Goal: Task Accomplishment & Management: Manage account settings

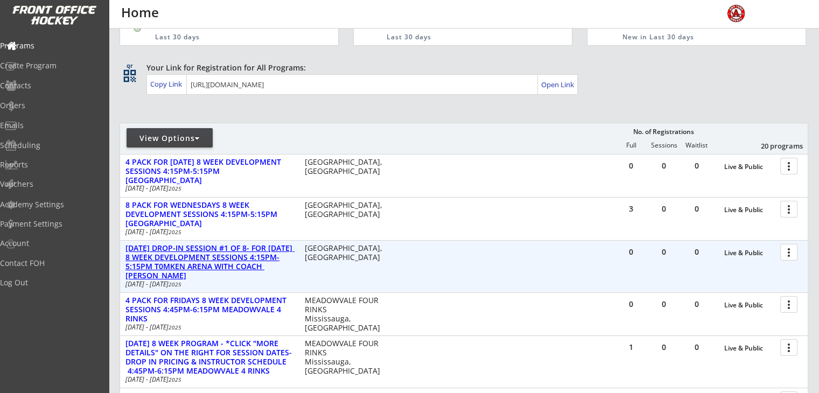
scroll to position [54, 0]
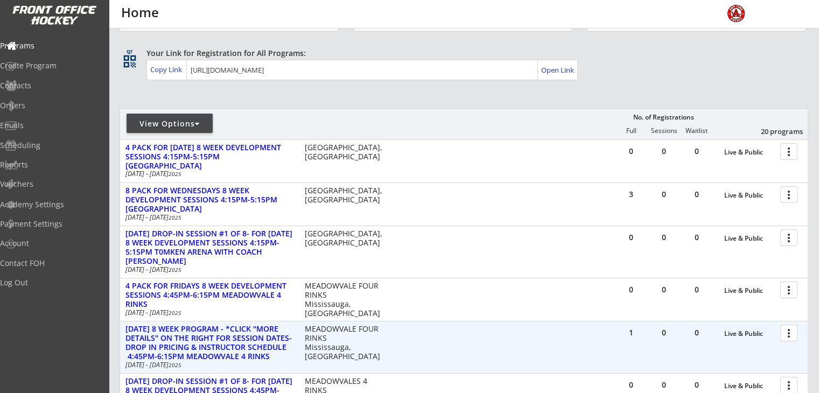
click at [788, 337] on div at bounding box center [790, 332] width 19 height 19
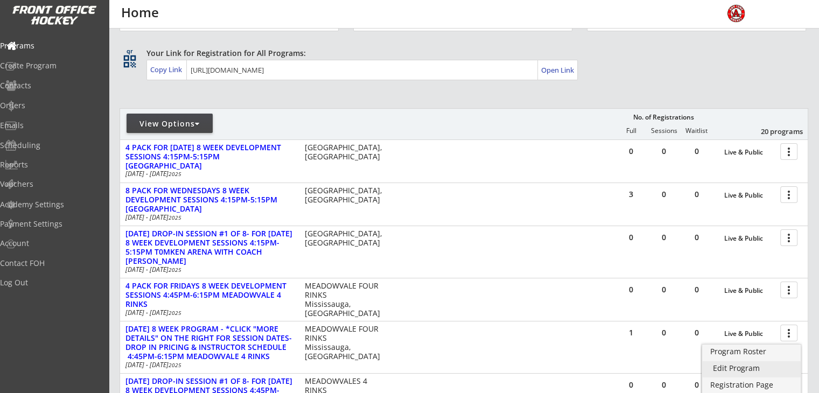
click at [743, 369] on div "Edit Program" at bounding box center [751, 369] width 77 height 8
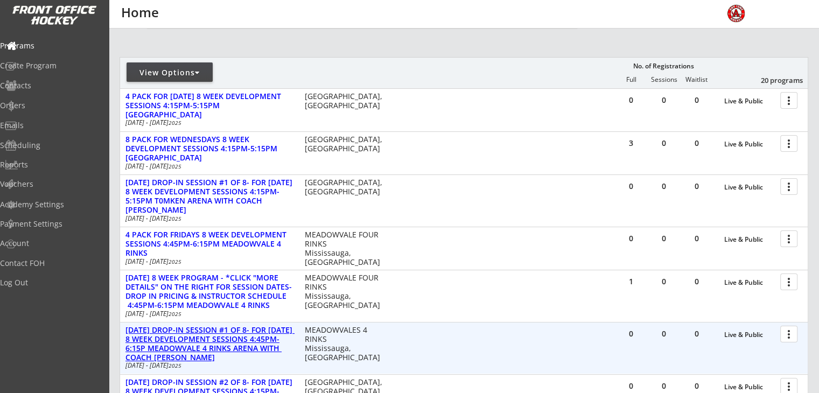
scroll to position [108, 0]
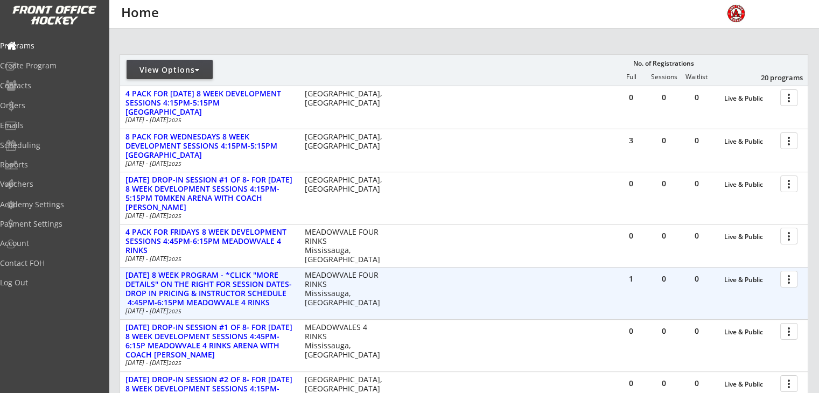
click at [784, 282] on div at bounding box center [790, 278] width 19 height 19
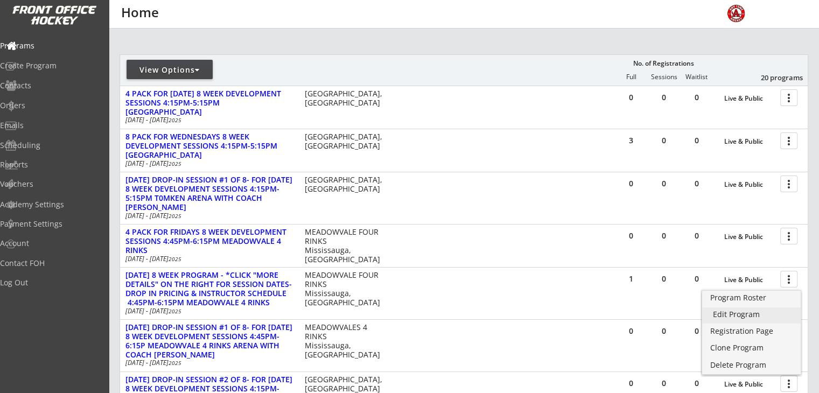
click at [722, 312] on div "Edit Program" at bounding box center [751, 315] width 77 height 8
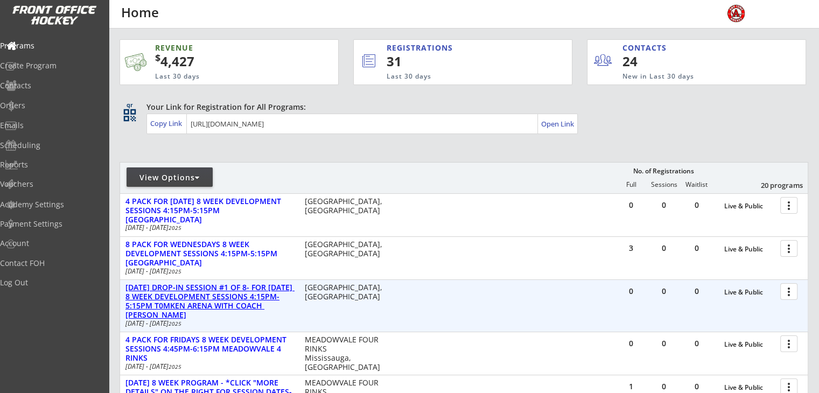
scroll to position [108, 0]
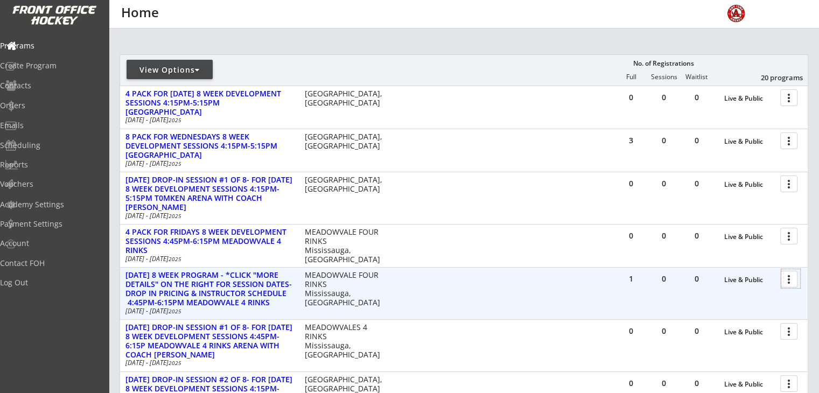
click at [783, 276] on div at bounding box center [790, 278] width 19 height 19
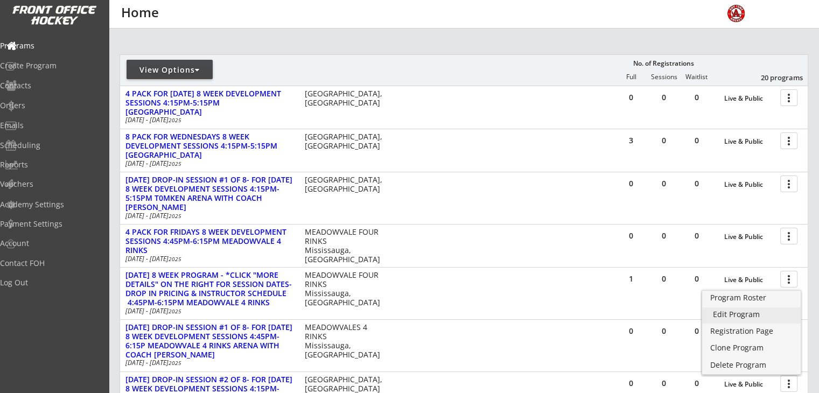
click at [722, 317] on div "Edit Program" at bounding box center [751, 315] width 77 height 8
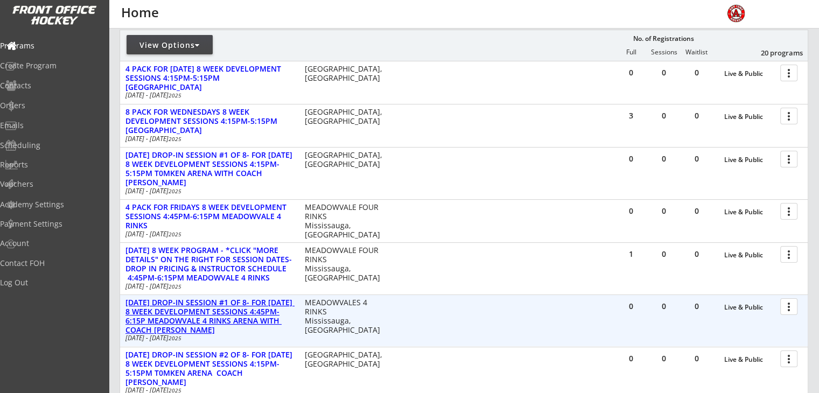
scroll to position [215, 0]
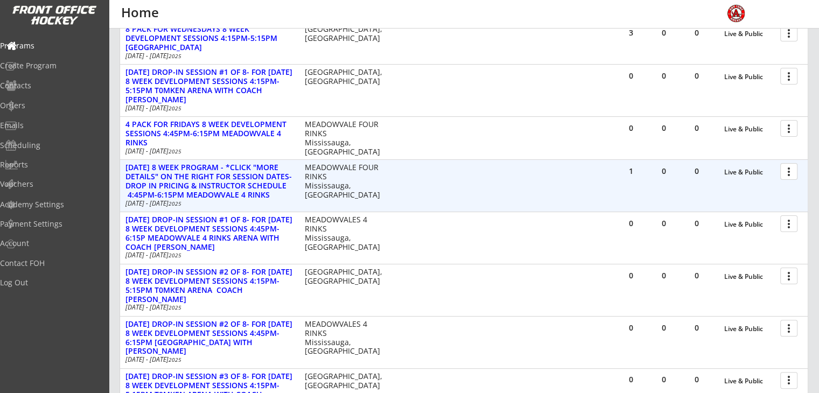
click at [788, 168] on div at bounding box center [790, 171] width 19 height 19
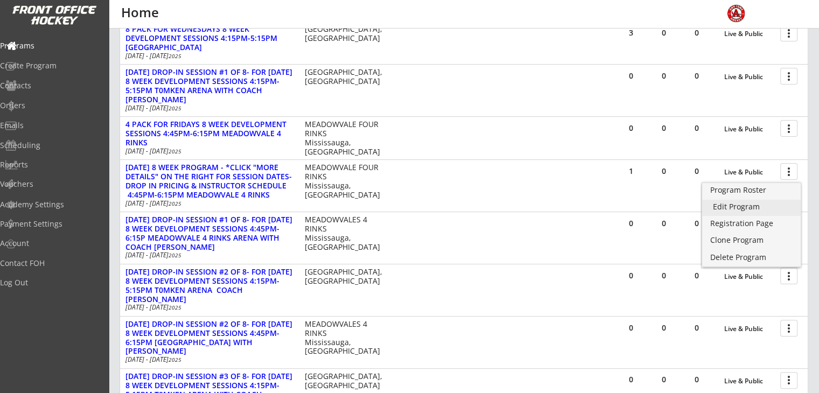
click at [726, 207] on div "Edit Program" at bounding box center [751, 207] width 77 height 8
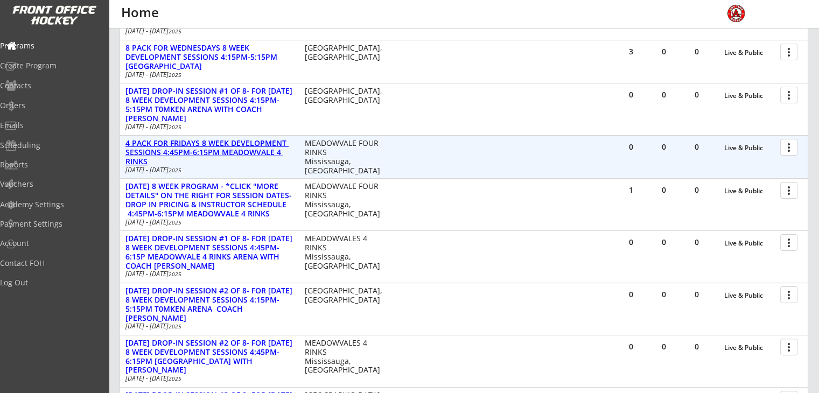
scroll to position [215, 0]
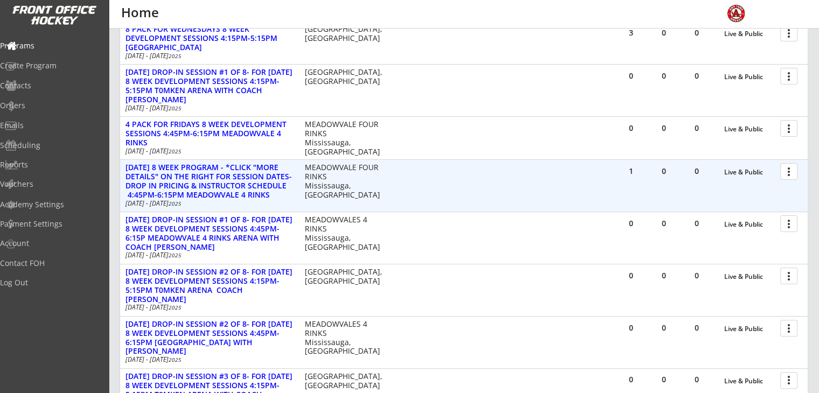
click at [788, 172] on div at bounding box center [790, 171] width 19 height 19
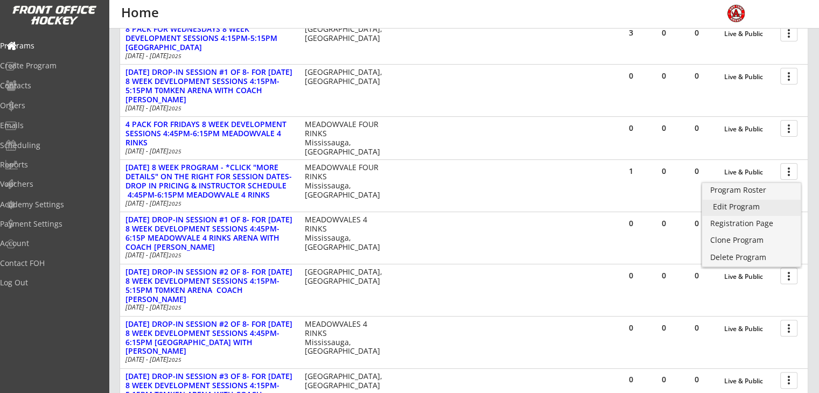
click at [742, 205] on div "Edit Program" at bounding box center [751, 207] width 77 height 8
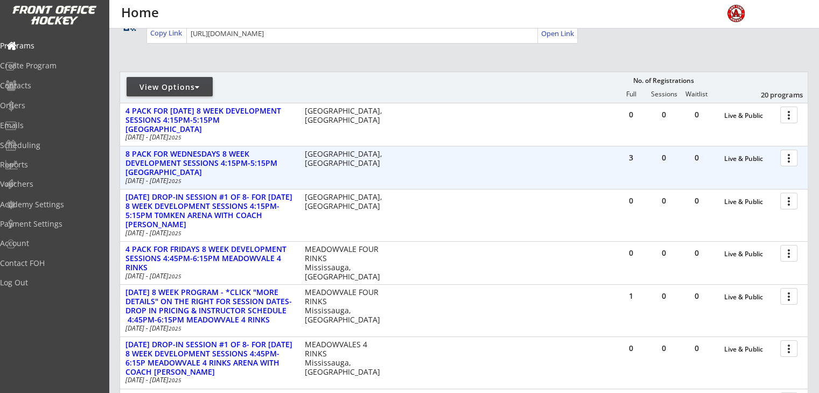
scroll to position [108, 0]
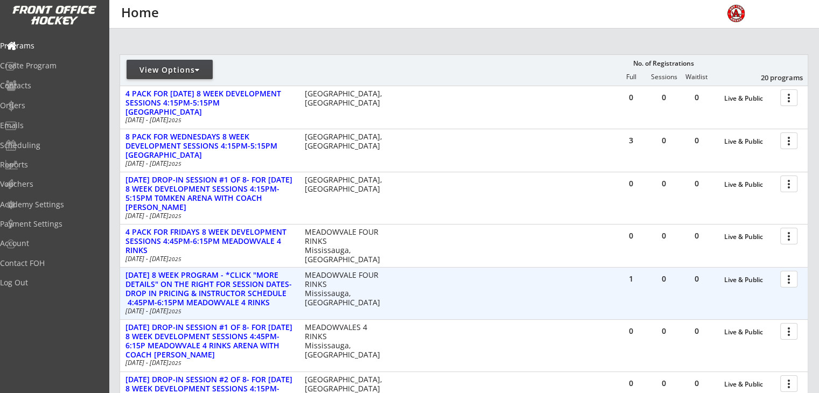
click at [785, 282] on div at bounding box center [790, 278] width 19 height 19
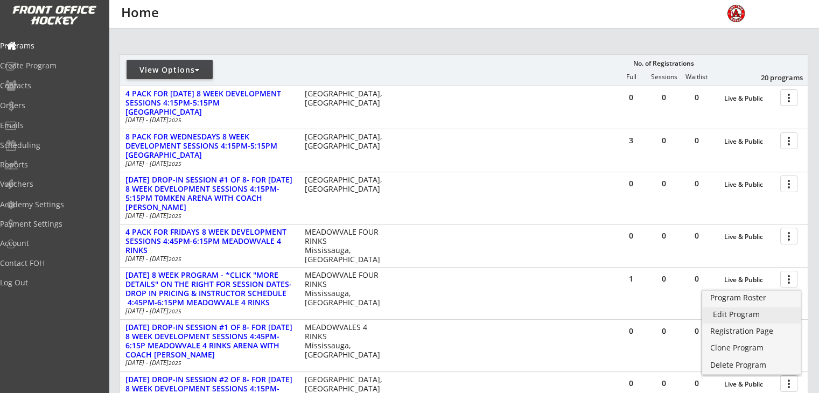
click at [742, 315] on div "Edit Program" at bounding box center [751, 315] width 77 height 8
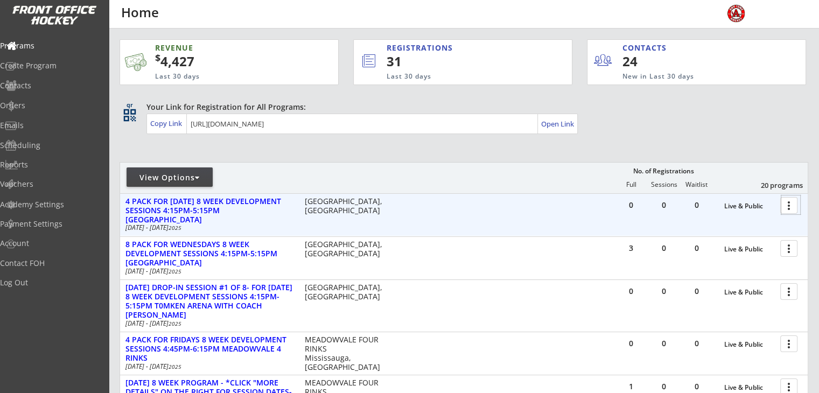
click at [791, 208] on div at bounding box center [790, 204] width 19 height 19
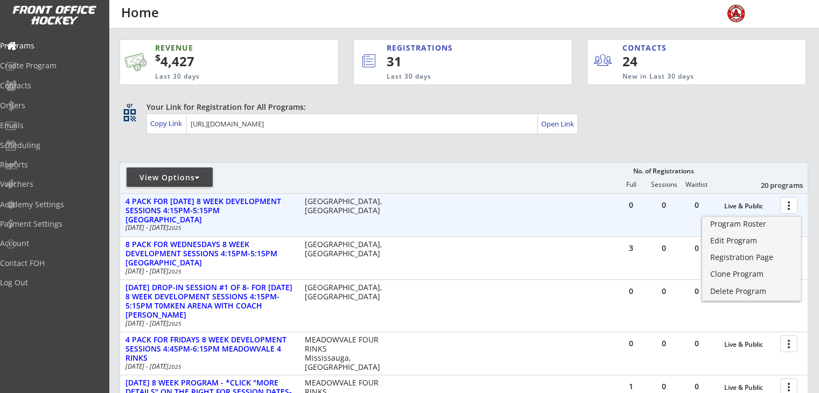
click at [437, 203] on div "0 0 0 Live & Public more_vert 4 PACK FOR WEDNESDAY 8 WEEK DEVELOPMENT SESSIONS …" at bounding box center [464, 215] width 688 height 42
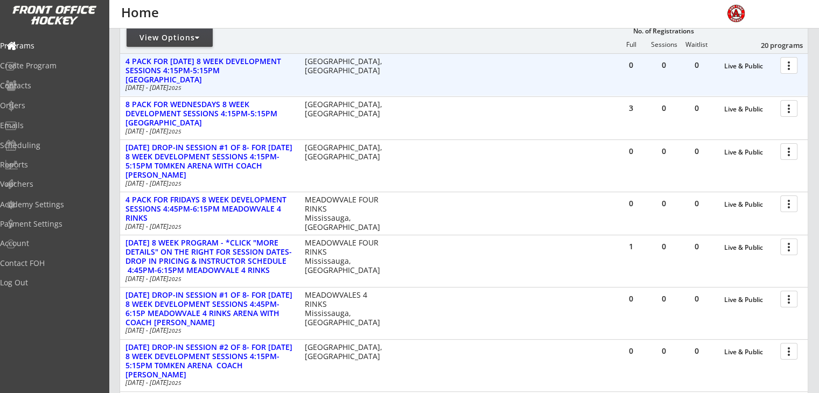
scroll to position [162, 0]
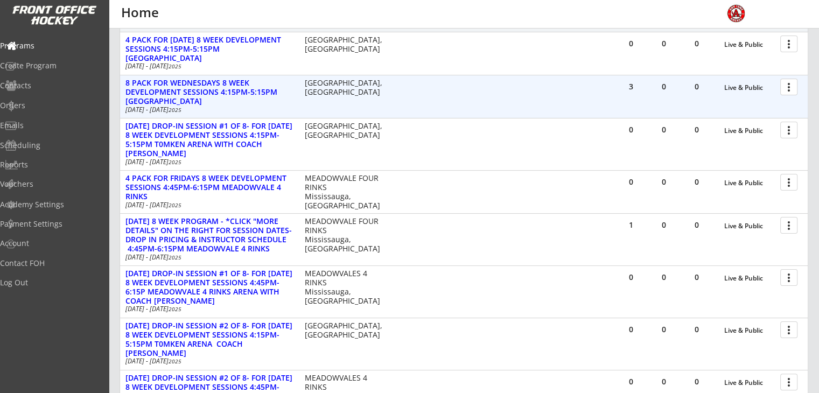
click at [778, 86] on div "more_vert" at bounding box center [789, 87] width 23 height 22
click at [787, 90] on div at bounding box center [790, 86] width 19 height 19
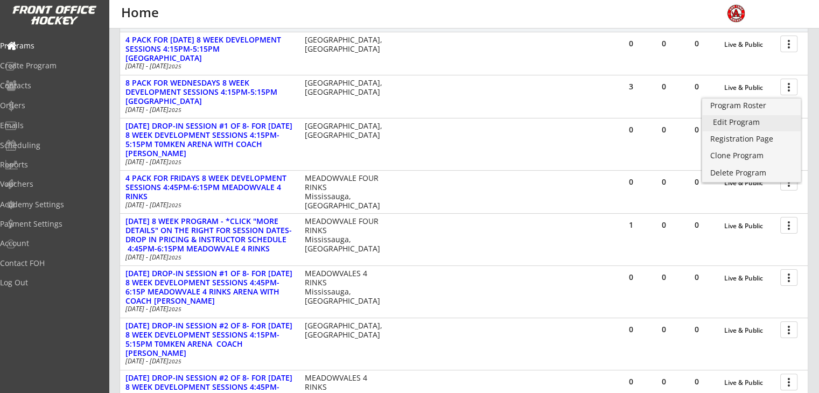
click at [746, 123] on div "Edit Program" at bounding box center [751, 122] width 77 height 8
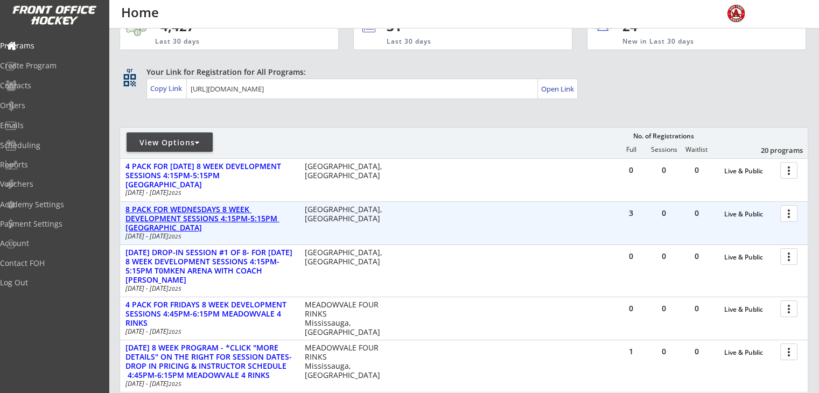
scroll to position [54, 0]
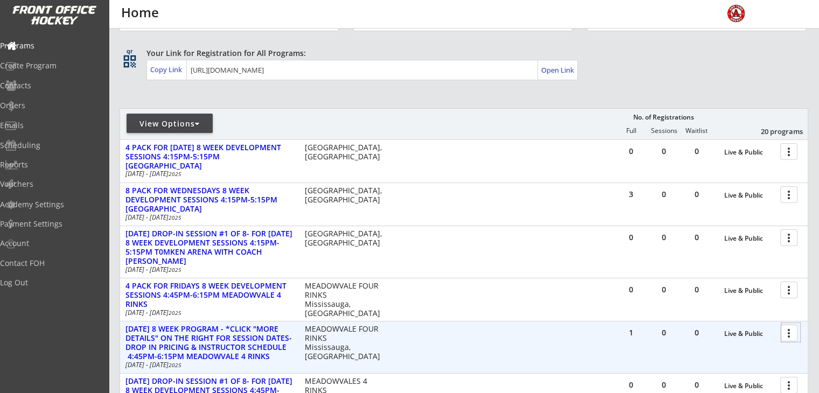
click at [792, 336] on div at bounding box center [790, 332] width 19 height 19
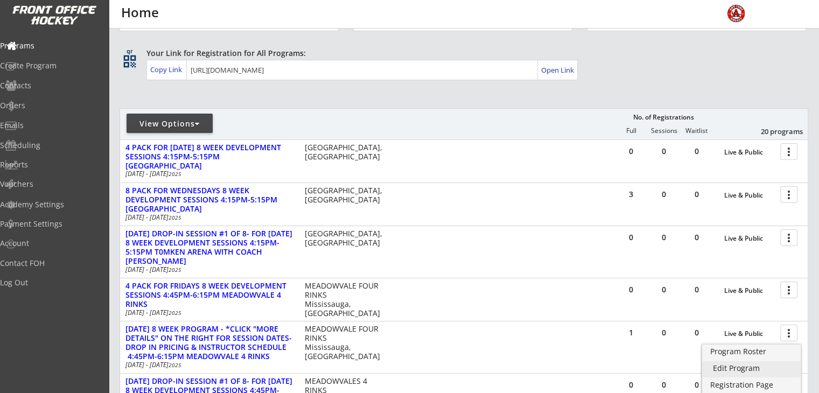
click at [748, 368] on div "Edit Program" at bounding box center [751, 369] width 77 height 8
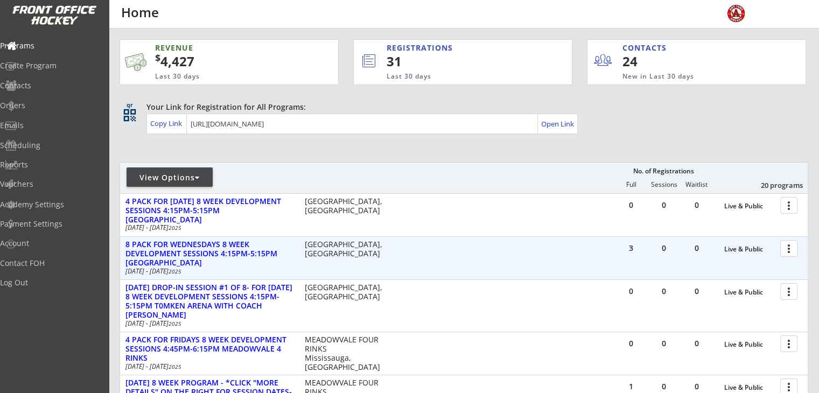
click at [791, 248] on div at bounding box center [790, 248] width 19 height 19
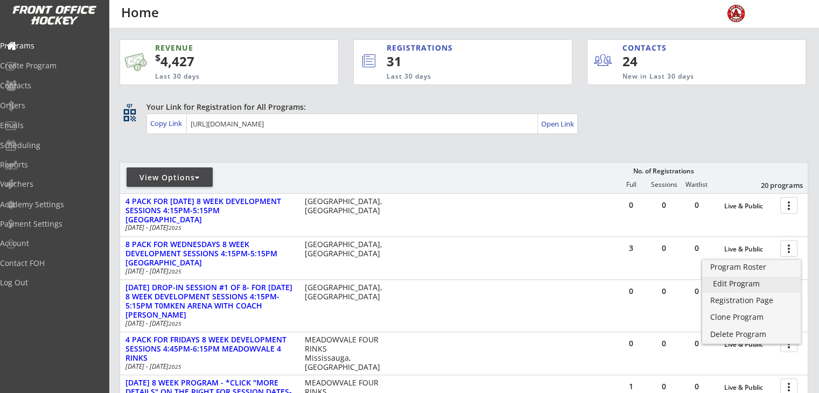
click at [739, 283] on div "Edit Program" at bounding box center [751, 284] width 77 height 8
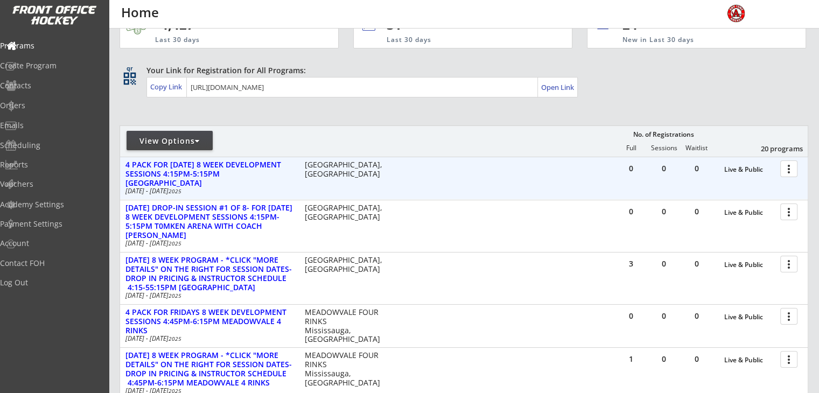
scroll to position [54, 0]
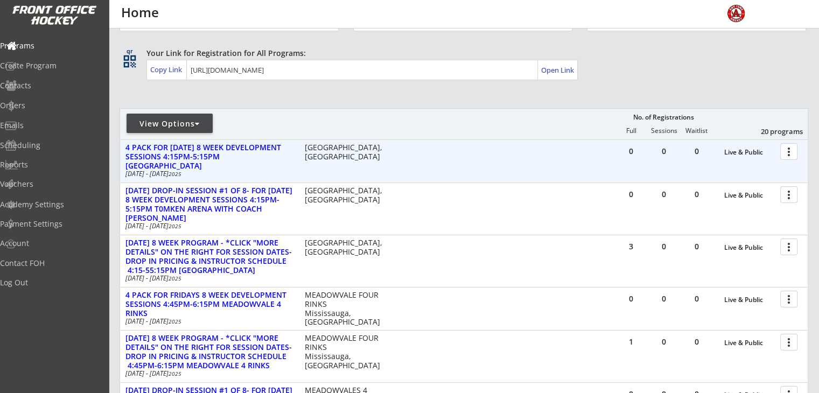
click at [786, 151] on div at bounding box center [790, 151] width 19 height 19
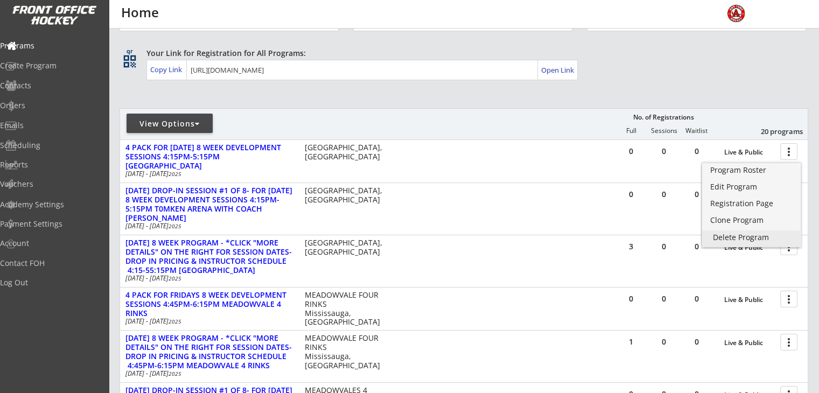
click at [749, 237] on div "Delete Program" at bounding box center [751, 238] width 77 height 8
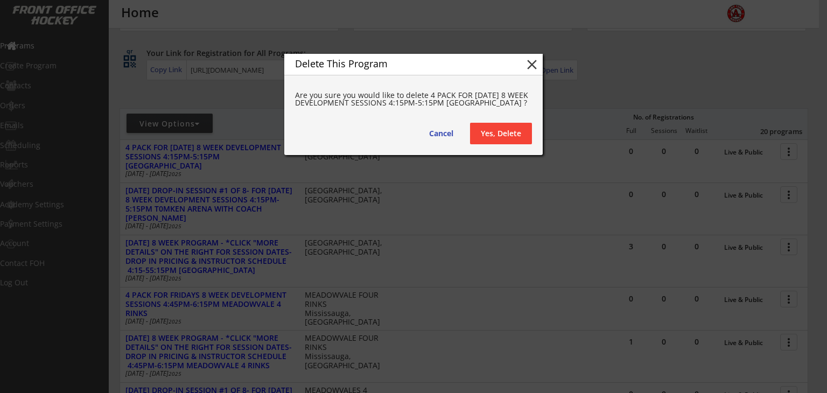
click at [493, 125] on button "Yes, Delete" at bounding box center [501, 134] width 62 height 22
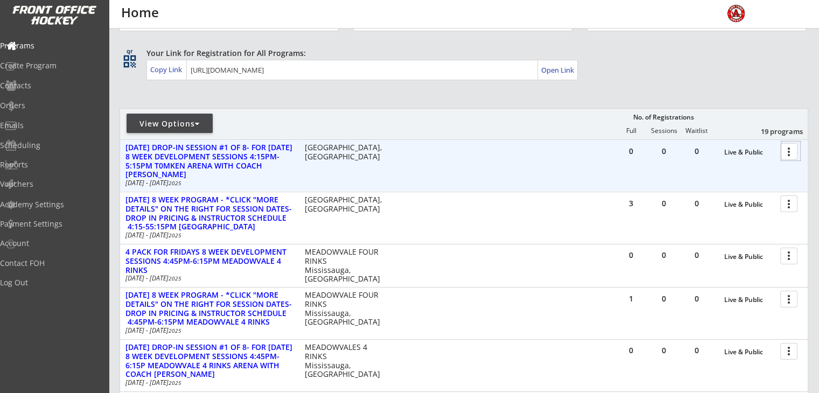
click at [793, 158] on div at bounding box center [790, 151] width 19 height 19
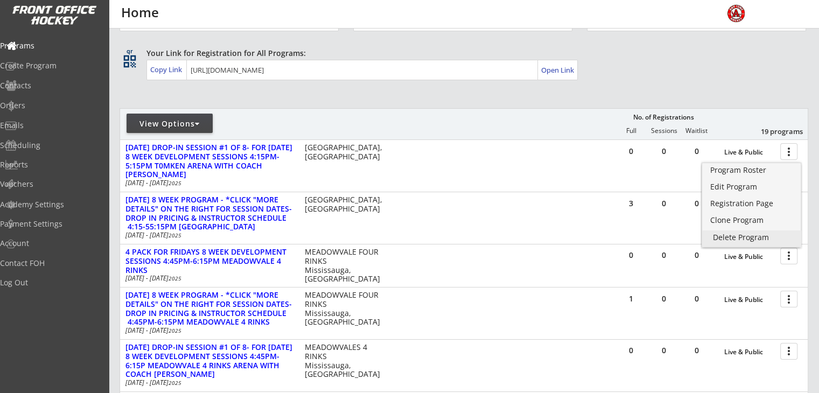
click at [735, 237] on div "Delete Program" at bounding box center [751, 238] width 77 height 8
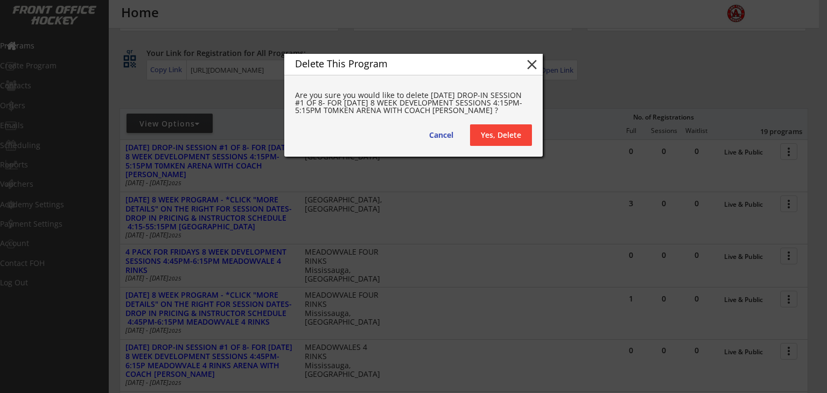
click at [503, 134] on button "Yes, Delete" at bounding box center [501, 135] width 62 height 22
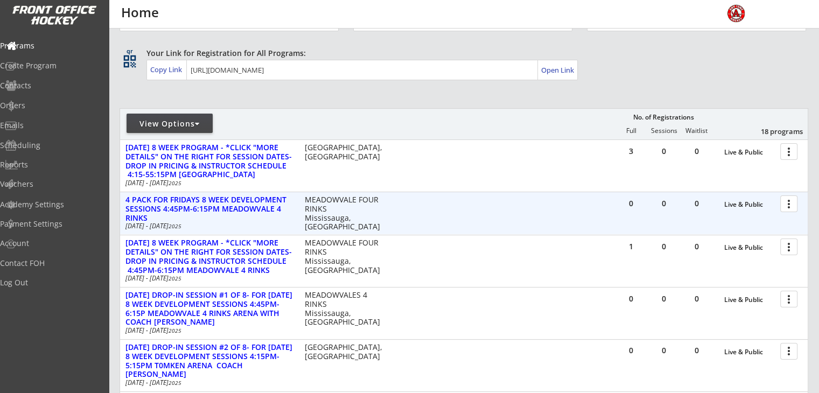
click at [793, 202] on div at bounding box center [790, 203] width 19 height 19
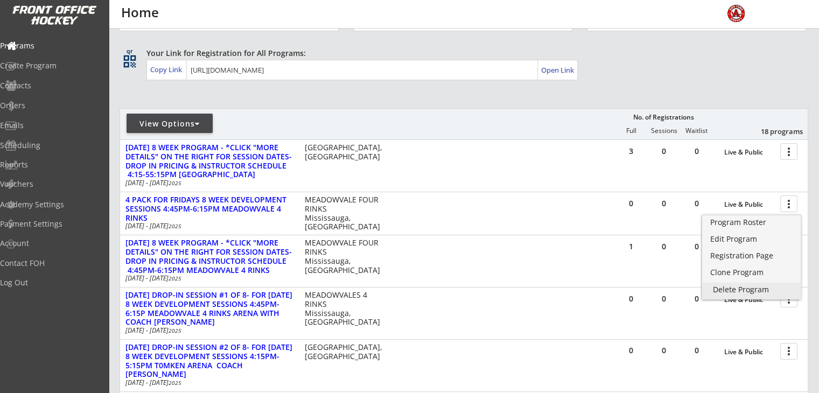
click at [736, 291] on div "Delete Program" at bounding box center [751, 290] width 77 height 8
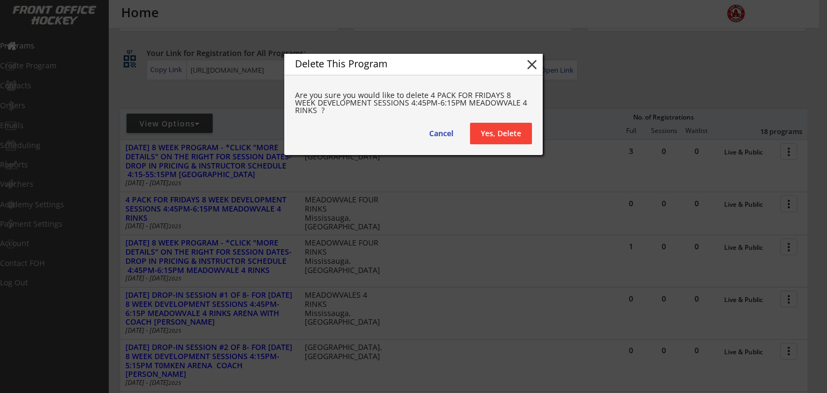
click at [500, 134] on button "Yes, Delete" at bounding box center [501, 134] width 62 height 22
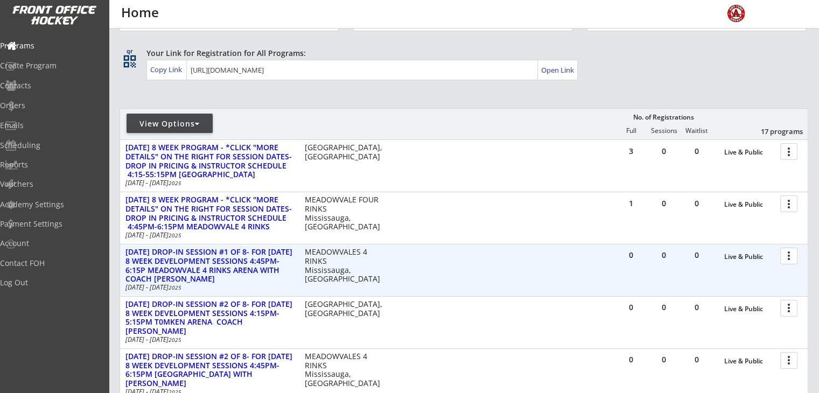
click at [788, 256] on div at bounding box center [790, 255] width 19 height 19
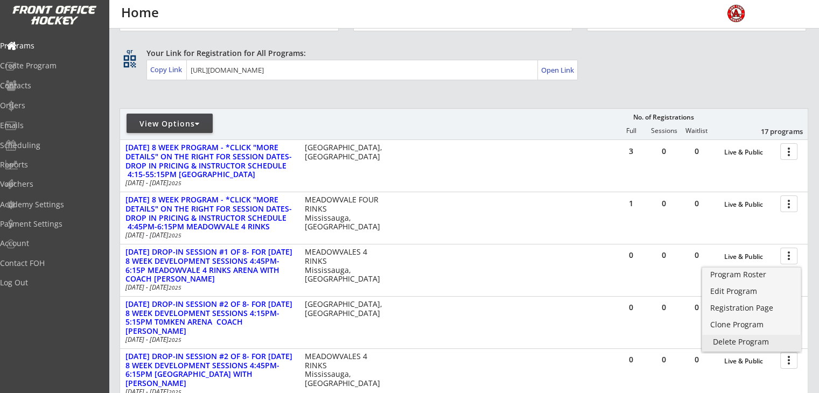
click at [721, 341] on div "Delete Program" at bounding box center [751, 342] width 77 height 8
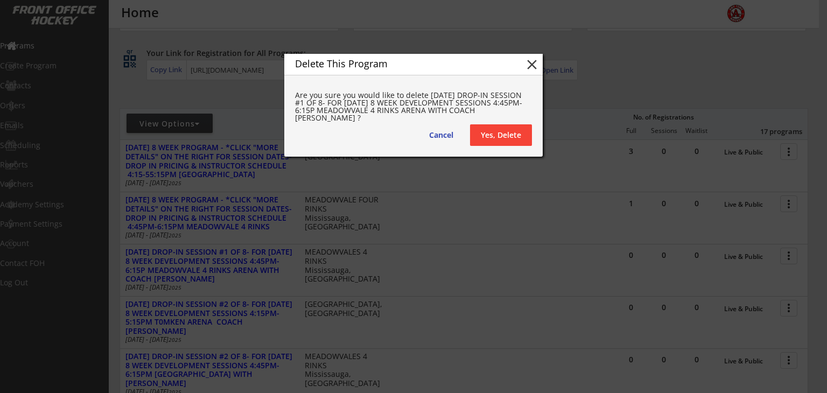
click at [502, 128] on button "Yes, Delete" at bounding box center [501, 135] width 62 height 22
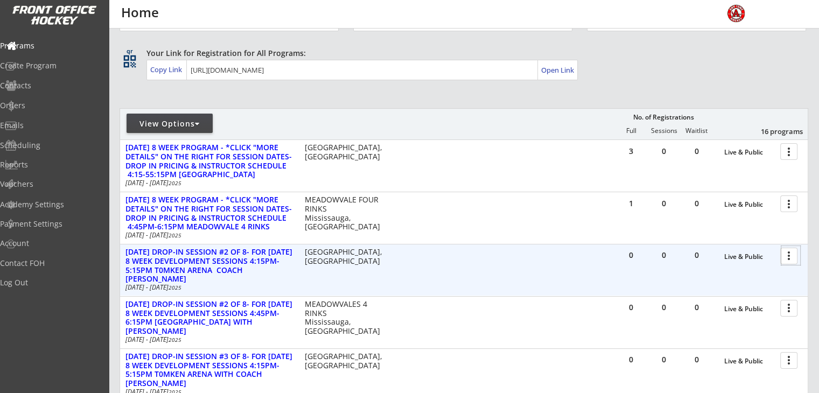
click at [791, 256] on div at bounding box center [790, 255] width 19 height 19
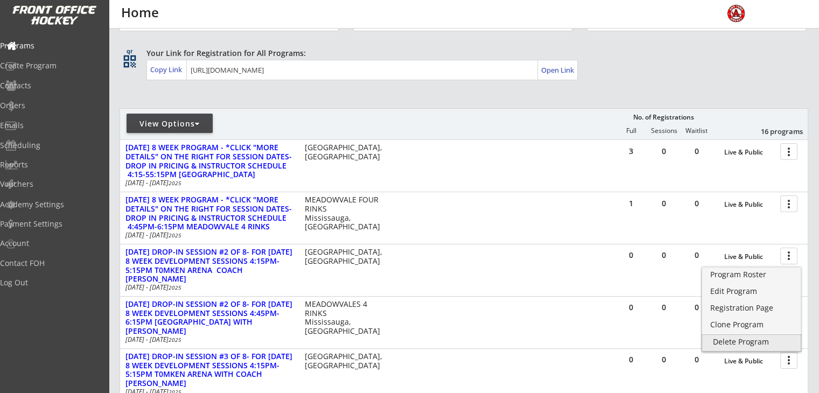
click at [730, 340] on div "Delete Program" at bounding box center [751, 342] width 77 height 8
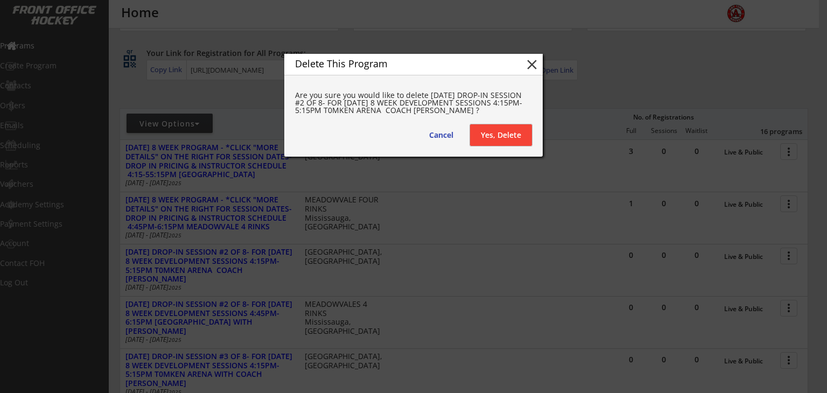
click at [487, 131] on button "Yes, Delete" at bounding box center [501, 135] width 62 height 22
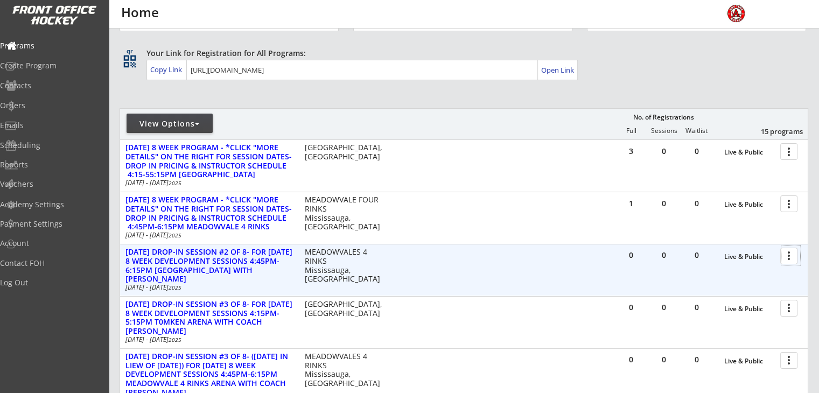
click at [788, 259] on div at bounding box center [790, 255] width 19 height 19
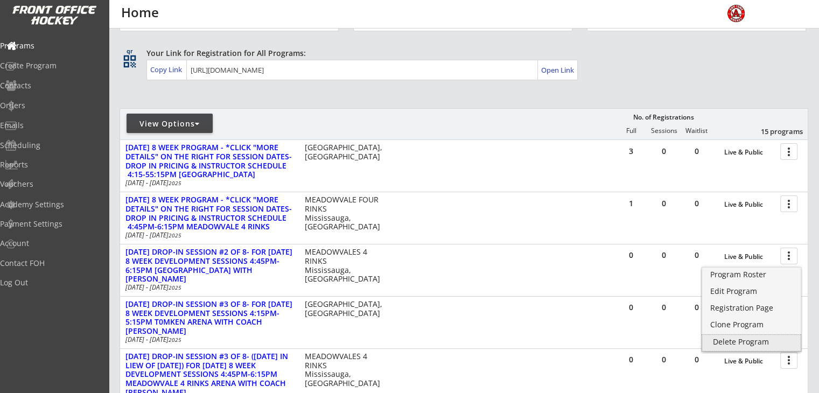
click at [730, 339] on div "Delete Program" at bounding box center [751, 342] width 77 height 8
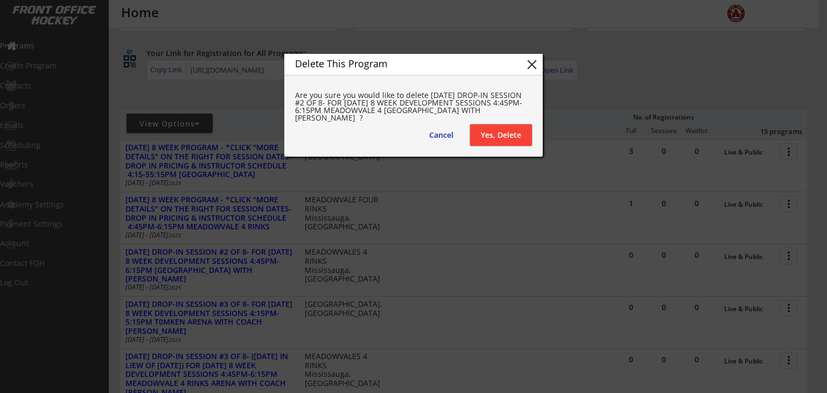
click at [495, 134] on button "Yes, Delete" at bounding box center [501, 135] width 62 height 22
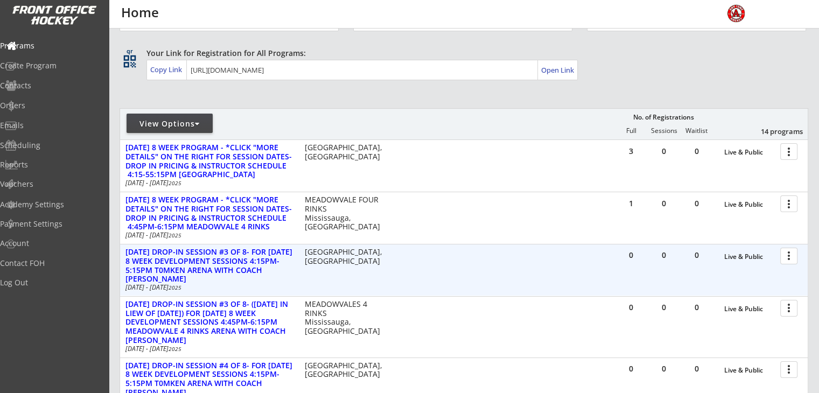
click at [792, 255] on div at bounding box center [790, 255] width 19 height 19
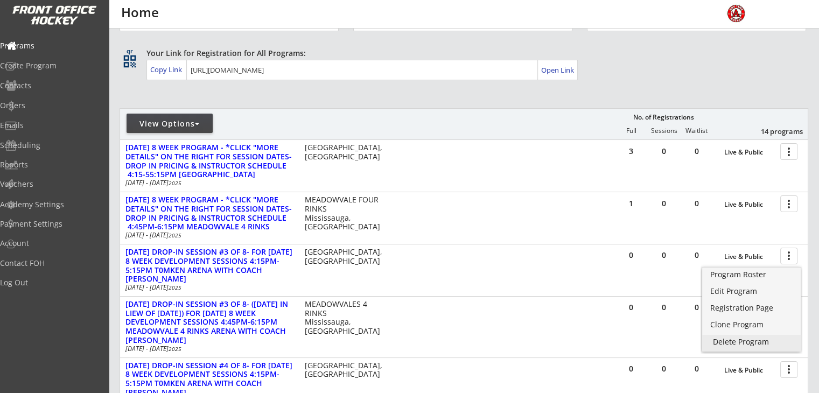
click at [737, 343] on div "Delete Program" at bounding box center [751, 342] width 77 height 8
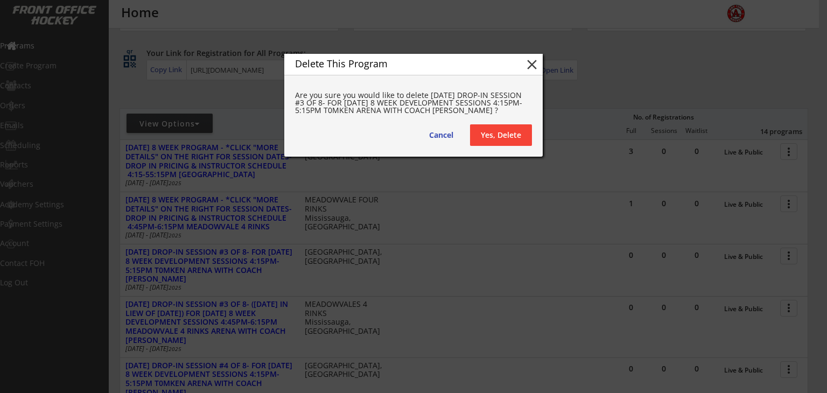
click at [495, 137] on button "Yes, Delete" at bounding box center [501, 135] width 62 height 22
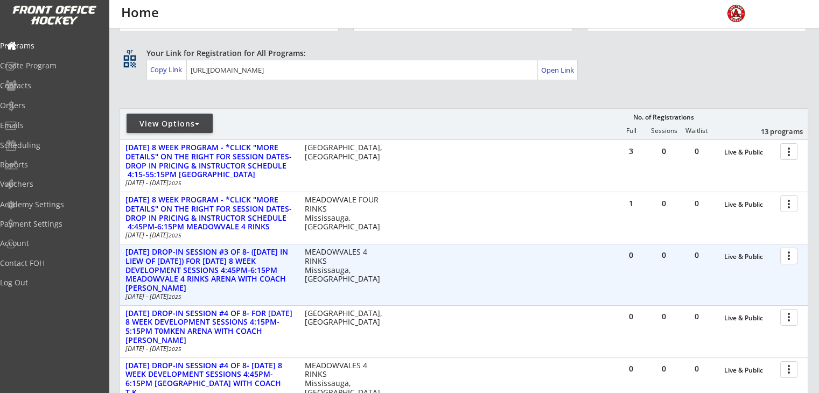
click at [789, 254] on div at bounding box center [790, 255] width 19 height 19
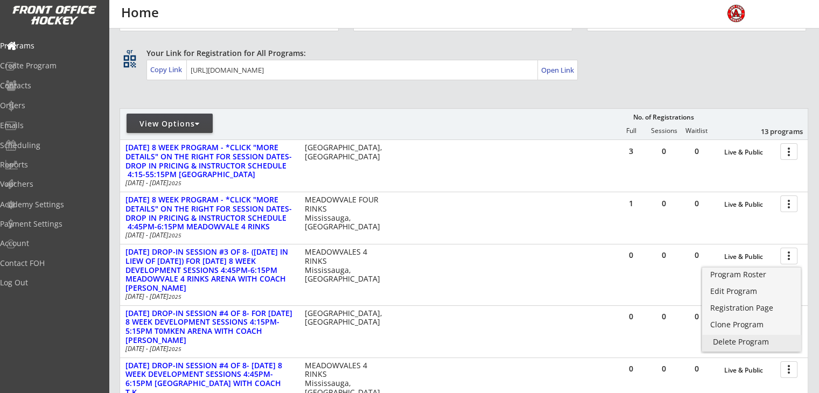
click at [727, 342] on div "Delete Program" at bounding box center [751, 342] width 77 height 8
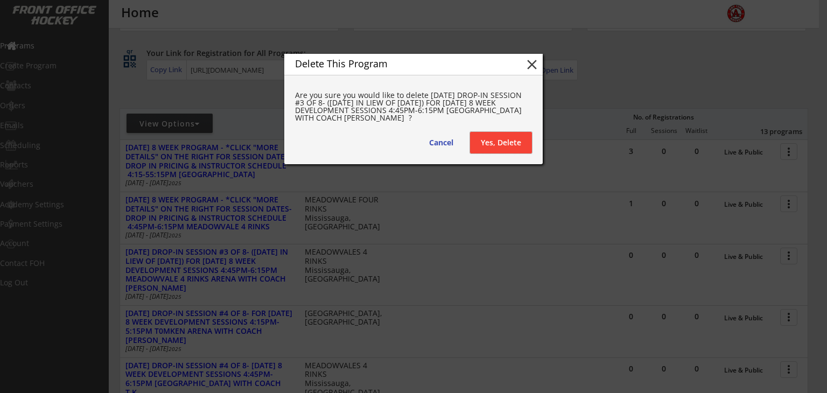
click at [499, 142] on button "Yes, Delete" at bounding box center [501, 143] width 62 height 22
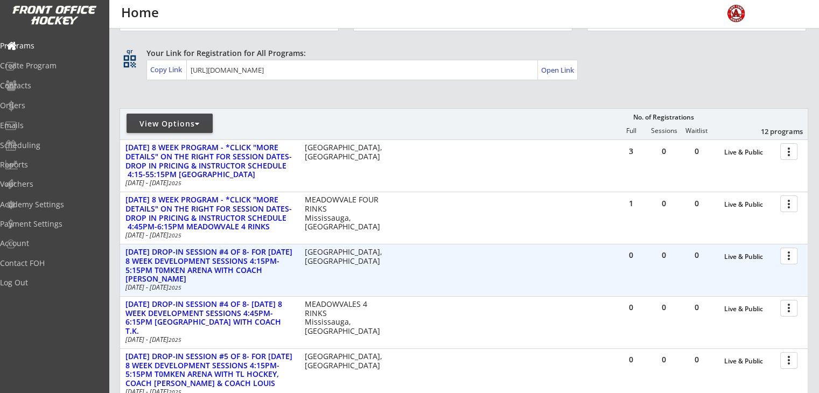
click at [783, 257] on div at bounding box center [790, 255] width 19 height 19
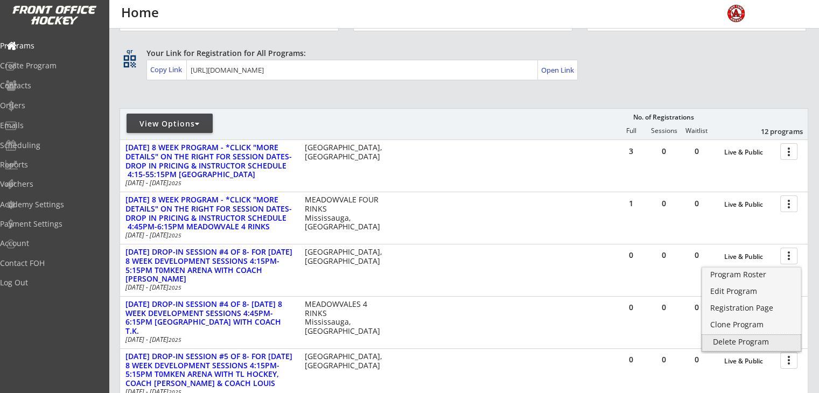
click at [734, 342] on div "Delete Program" at bounding box center [751, 342] width 77 height 8
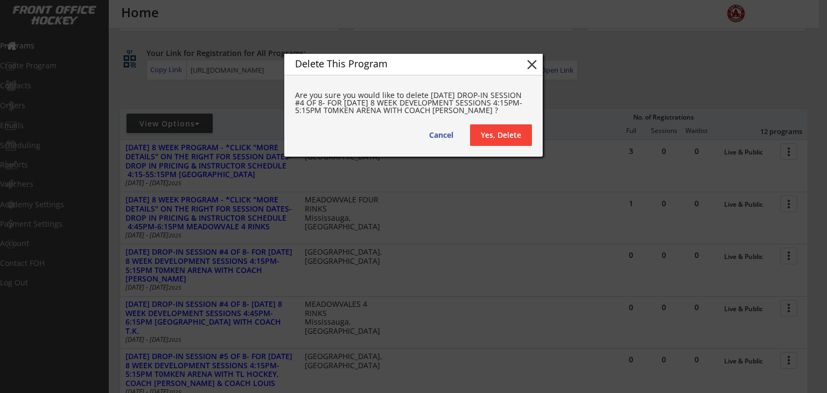
click at [483, 134] on button "Yes, Delete" at bounding box center [501, 135] width 62 height 22
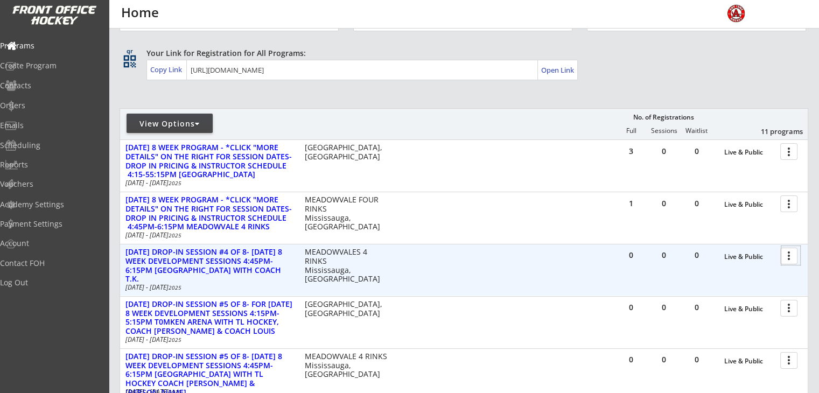
click at [788, 252] on div at bounding box center [790, 255] width 19 height 19
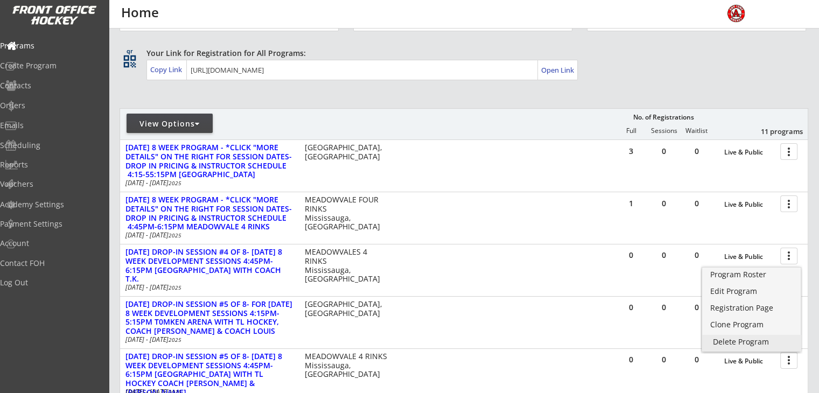
click at [740, 338] on div "Delete Program" at bounding box center [751, 342] width 77 height 8
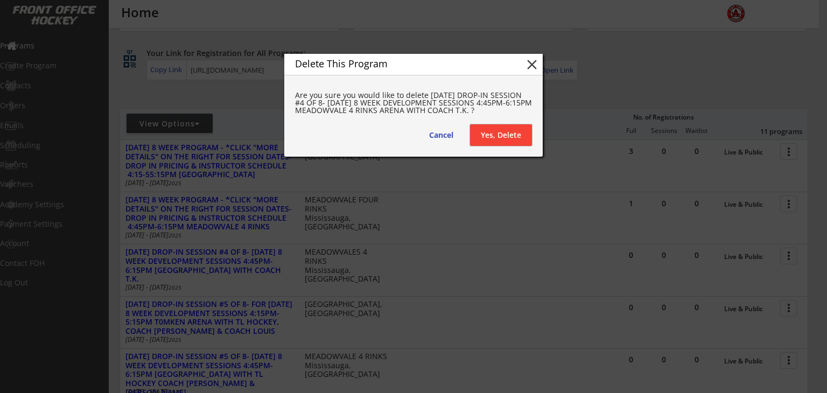
click at [492, 128] on button "Yes, Delete" at bounding box center [501, 135] width 62 height 22
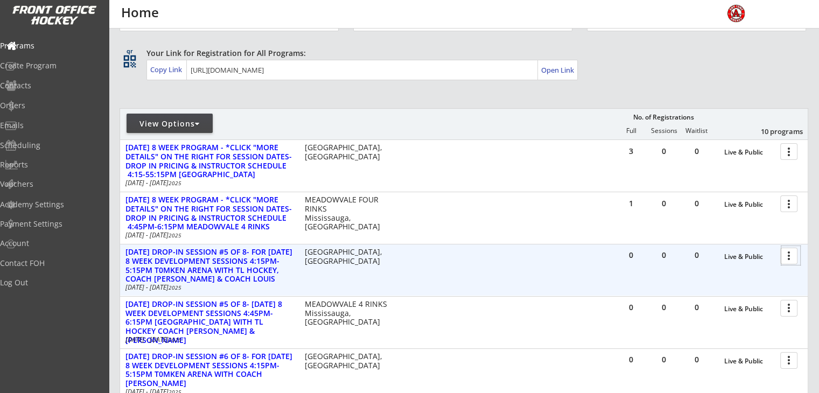
click at [795, 255] on div at bounding box center [790, 255] width 19 height 19
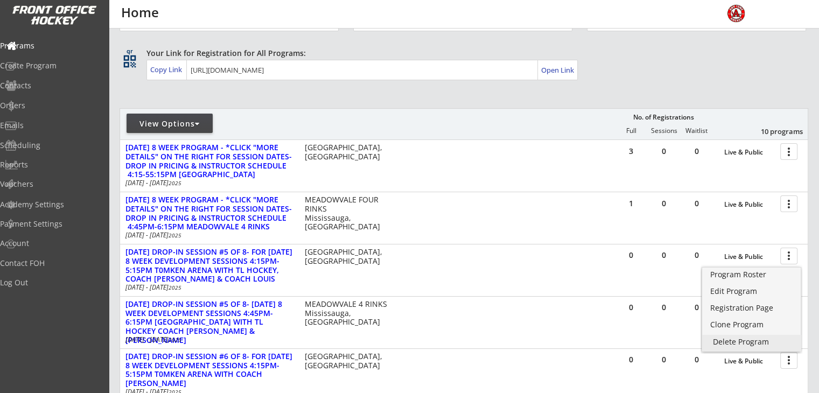
click at [732, 338] on div "Delete Program" at bounding box center [751, 342] width 77 height 8
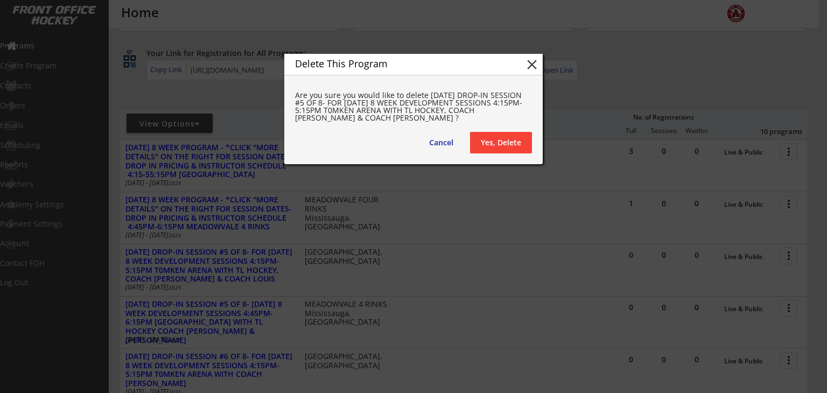
click at [500, 134] on button "Yes, Delete" at bounding box center [501, 143] width 62 height 22
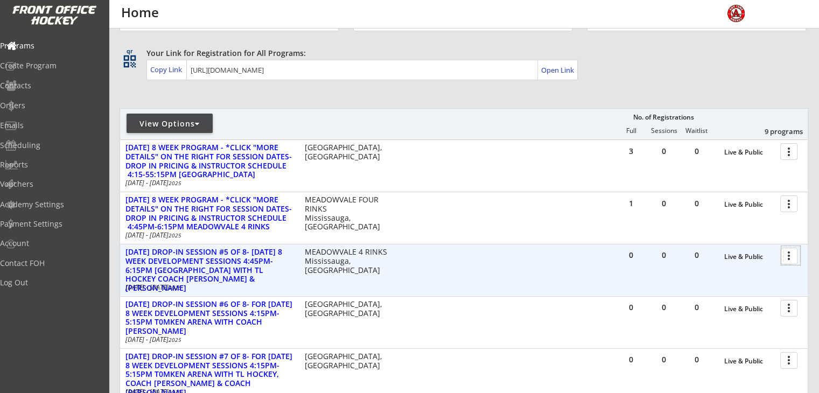
click at [791, 261] on div at bounding box center [790, 255] width 19 height 19
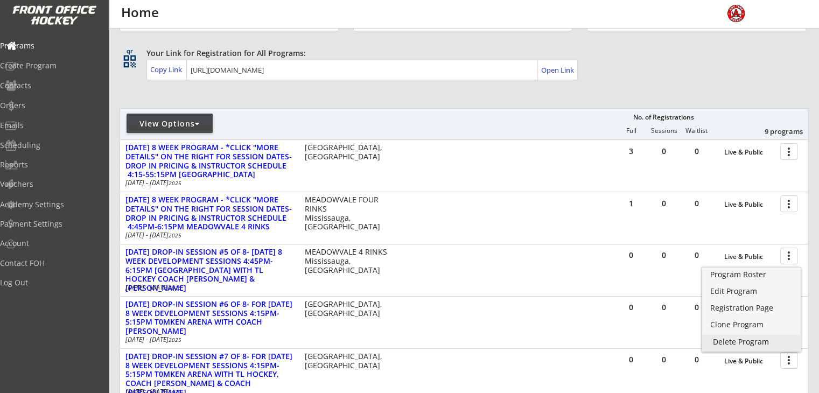
click at [725, 338] on div "Delete Program" at bounding box center [751, 342] width 77 height 8
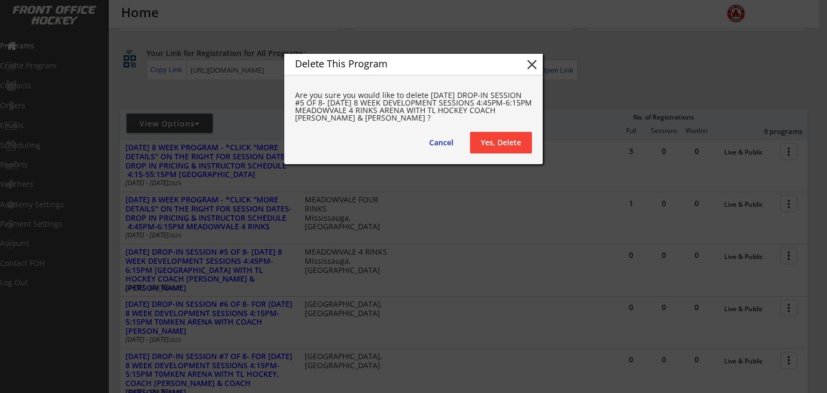
click at [489, 136] on button "Yes, Delete" at bounding box center [501, 143] width 62 height 22
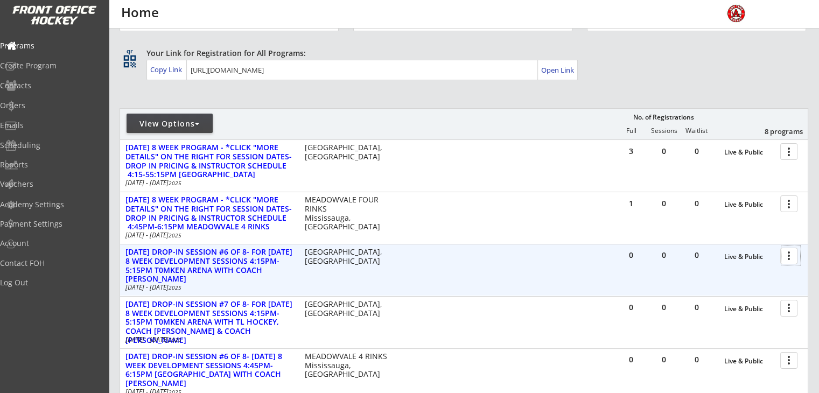
click at [793, 257] on div at bounding box center [790, 255] width 19 height 19
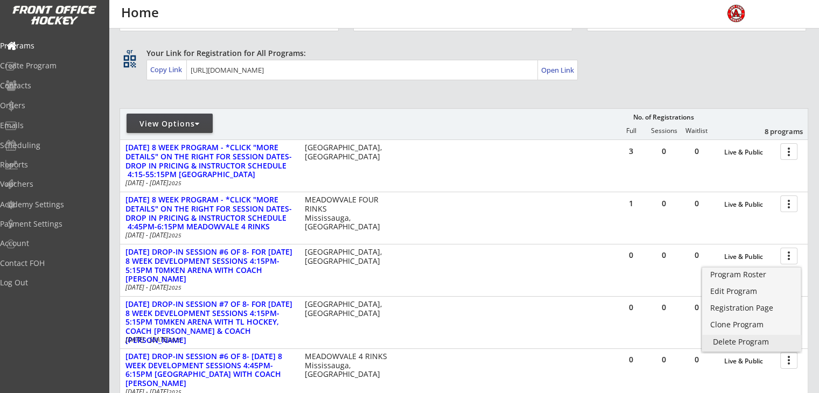
click at [713, 341] on div "Delete Program" at bounding box center [751, 342] width 77 height 8
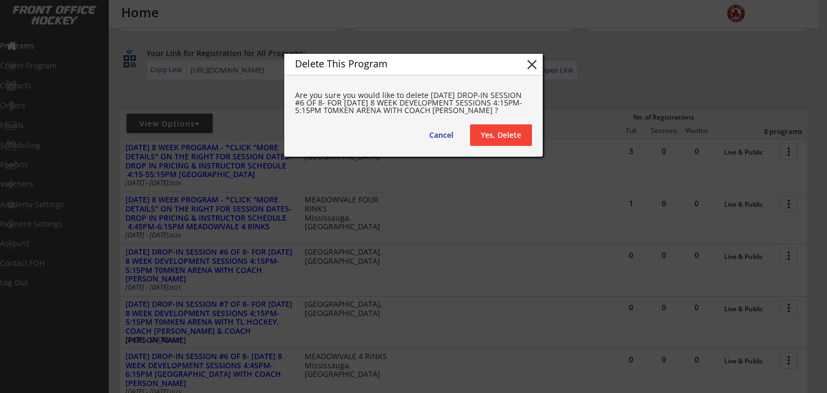
click at [495, 134] on button "Yes, Delete" at bounding box center [501, 135] width 62 height 22
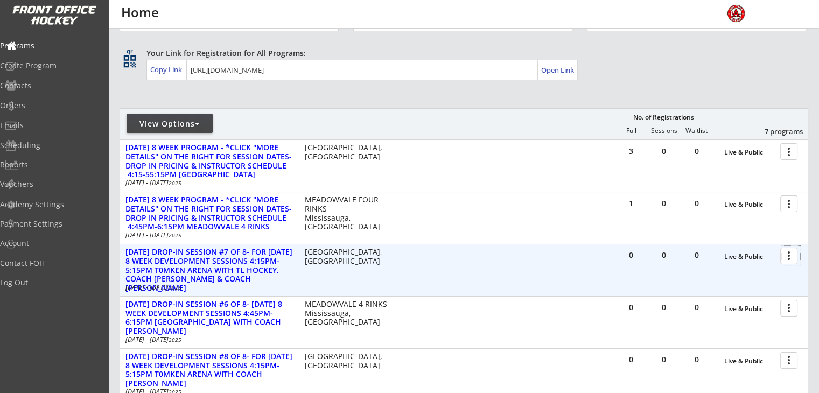
click at [791, 257] on div at bounding box center [790, 255] width 19 height 19
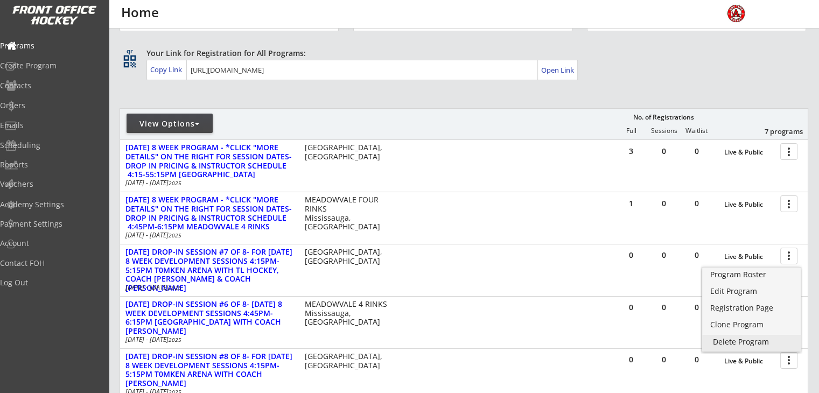
click at [725, 341] on div "Delete Program" at bounding box center [751, 342] width 77 height 8
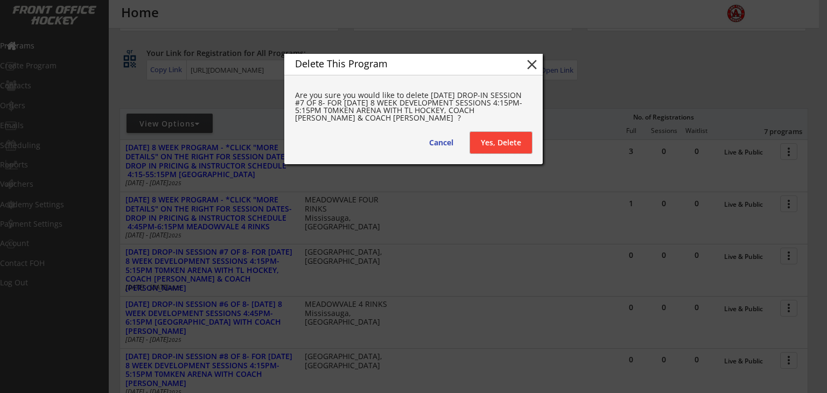
click at [511, 141] on button "Yes, Delete" at bounding box center [501, 143] width 62 height 22
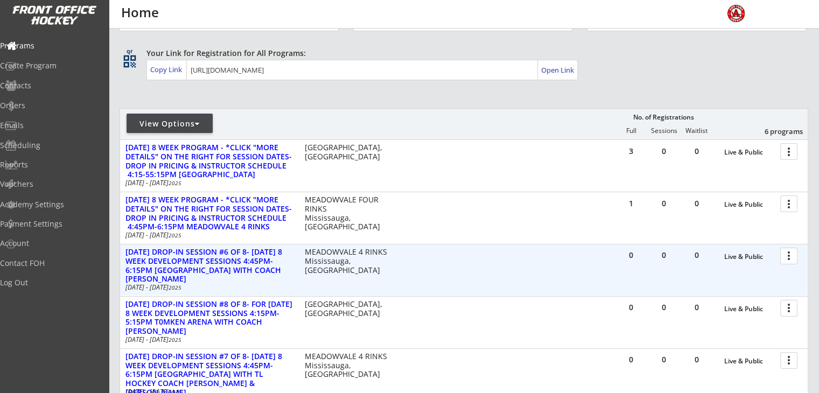
click at [791, 255] on div at bounding box center [790, 255] width 19 height 19
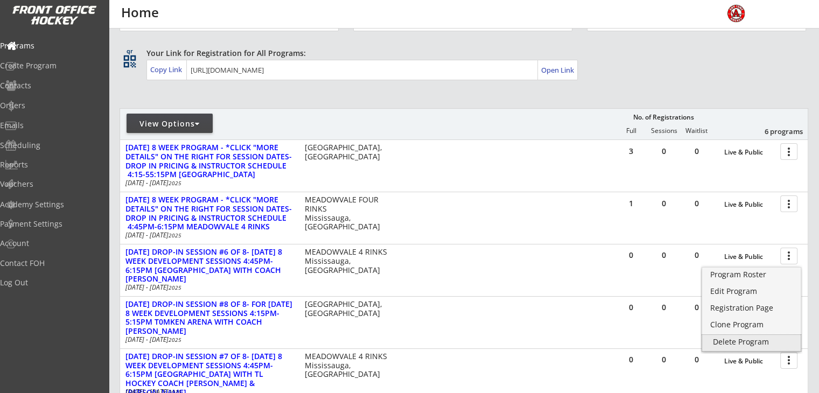
click at [737, 339] on div "Delete Program" at bounding box center [751, 342] width 77 height 8
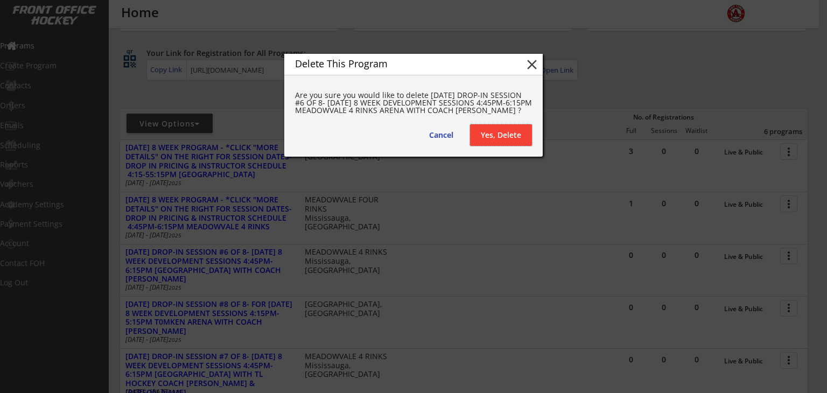
click at [498, 127] on button "Yes, Delete" at bounding box center [501, 135] width 62 height 22
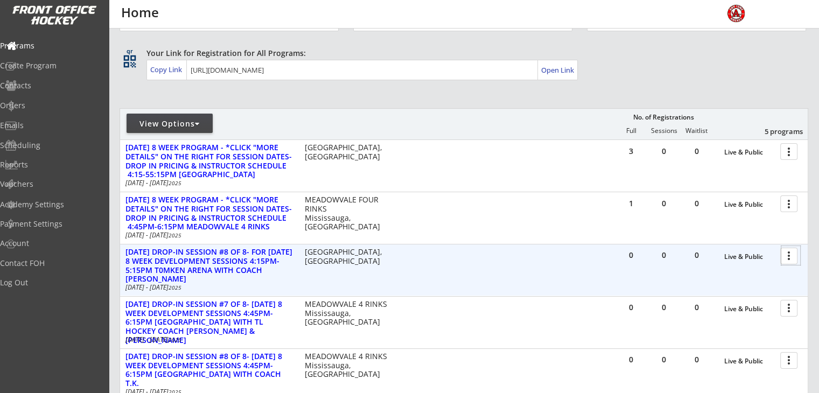
click at [788, 255] on div at bounding box center [790, 255] width 19 height 19
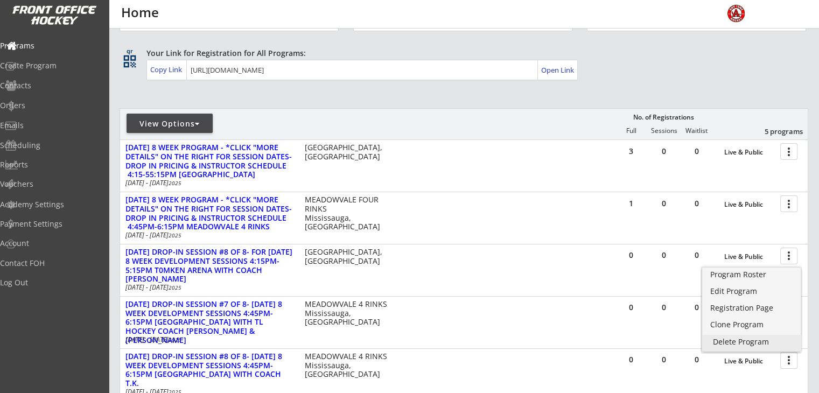
click at [744, 345] on div "Delete Program" at bounding box center [751, 342] width 77 height 8
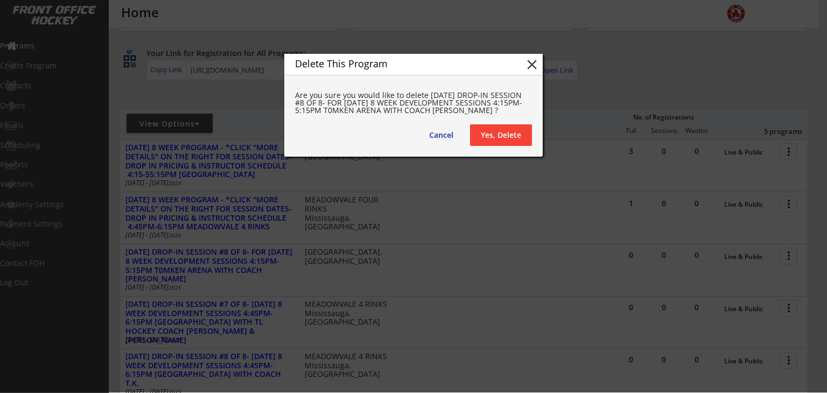
click at [498, 127] on button "Yes, Delete" at bounding box center [501, 135] width 62 height 22
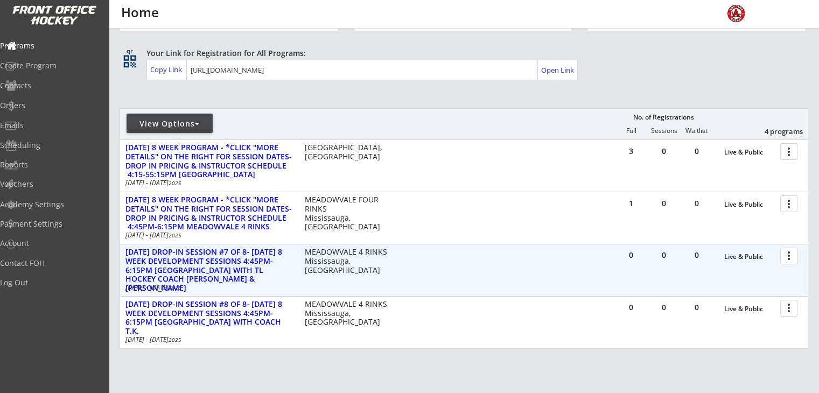
click at [788, 254] on div at bounding box center [790, 255] width 19 height 19
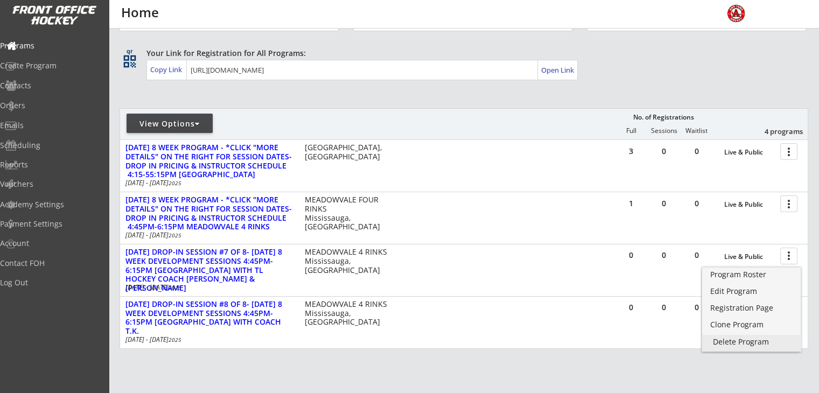
click at [738, 340] on div "Delete Program" at bounding box center [751, 342] width 77 height 8
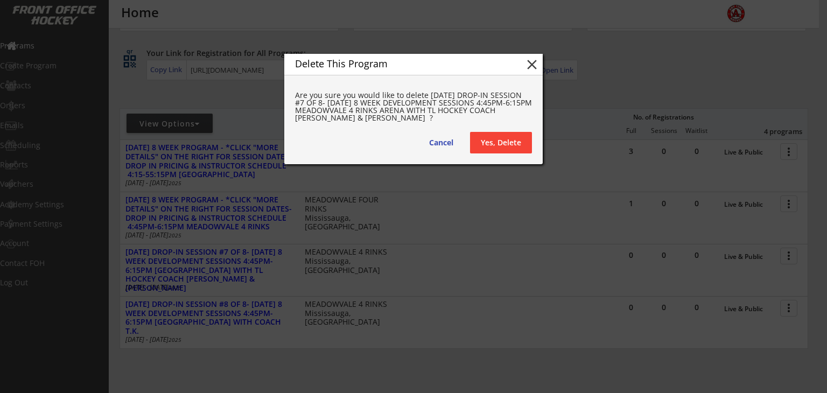
click at [506, 130] on div "Delete This Program close Are you sure you would like to delete DEC 5TH DROP-IN…" at bounding box center [413, 109] width 259 height 110
click at [503, 136] on button "Yes, Delete" at bounding box center [501, 143] width 62 height 22
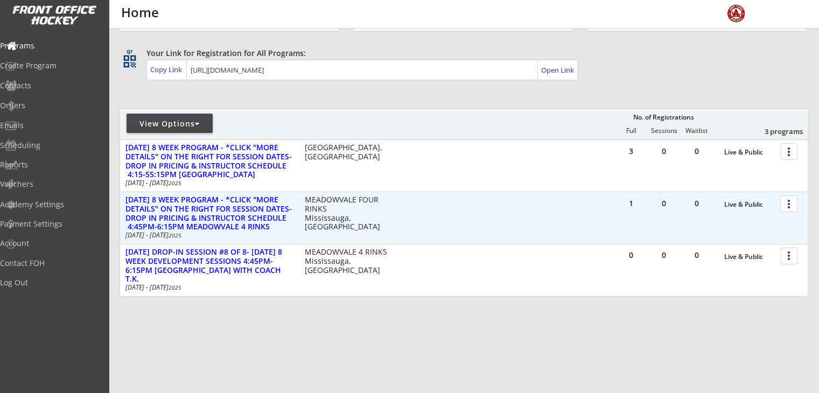
click at [788, 250] on div at bounding box center [790, 255] width 19 height 19
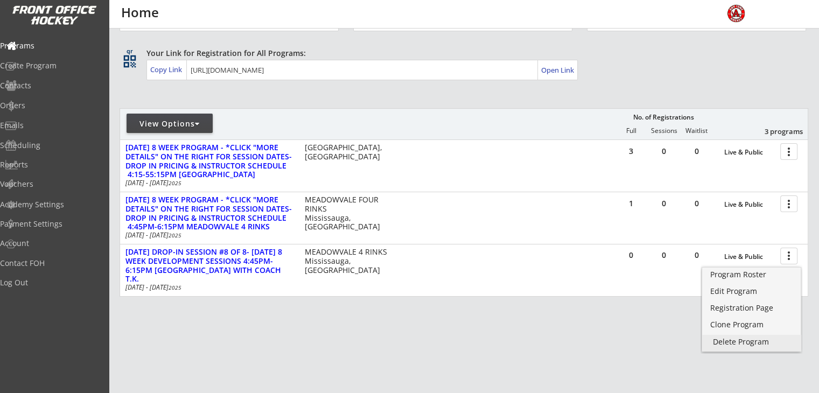
click at [732, 346] on div "Delete Program" at bounding box center [751, 342] width 77 height 8
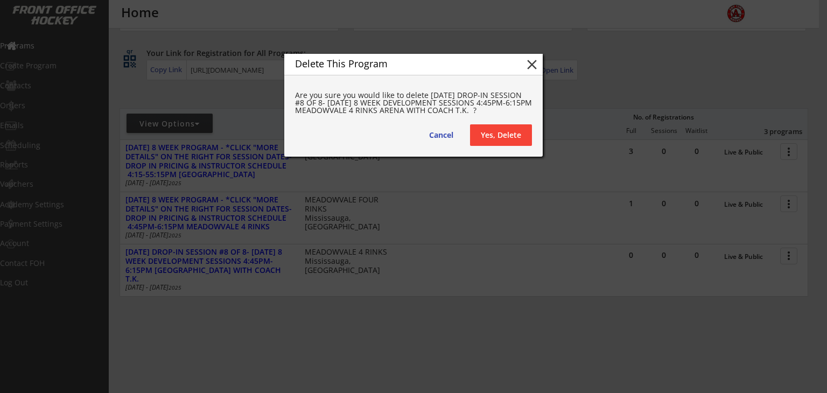
click at [508, 137] on button "Yes, Delete" at bounding box center [501, 135] width 62 height 22
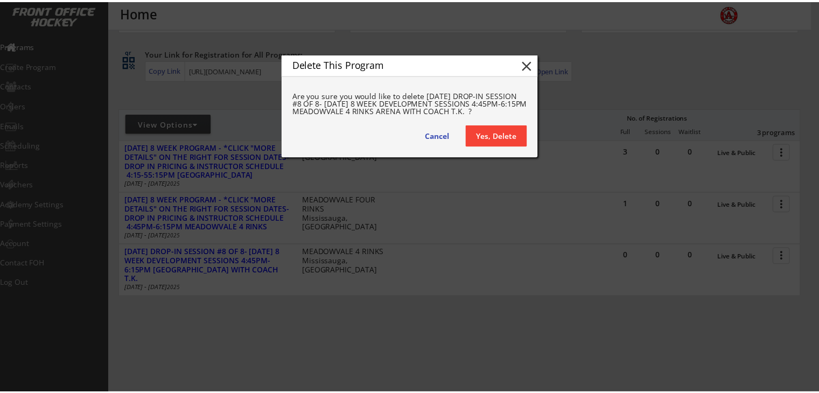
scroll to position [29, 0]
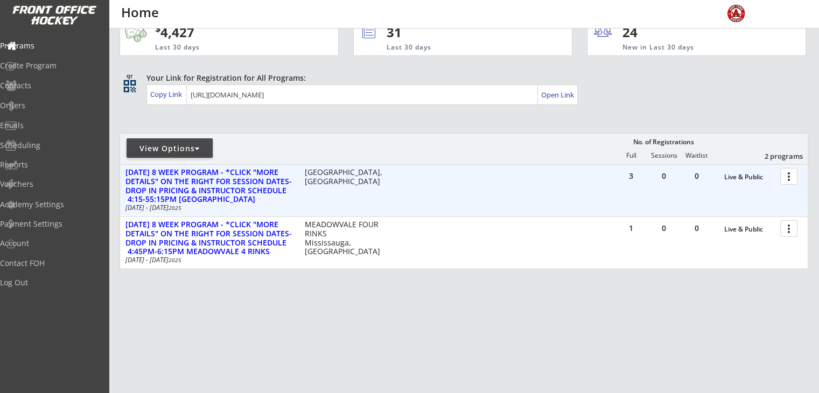
click at [786, 174] on div at bounding box center [790, 175] width 19 height 19
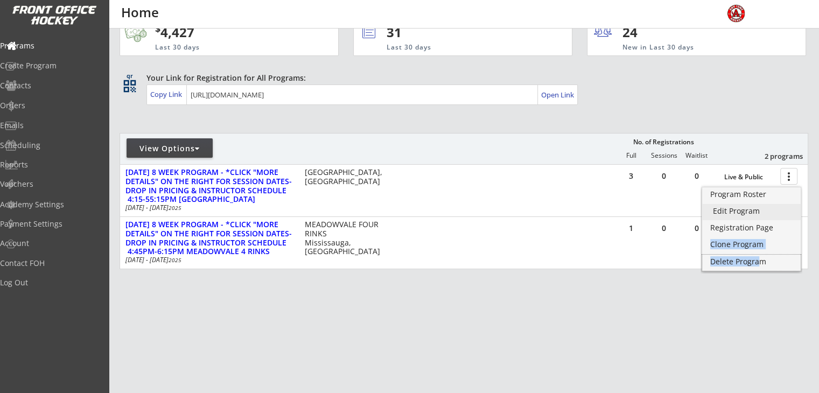
drag, startPoint x: 759, startPoint y: 263, endPoint x: 757, endPoint y: 211, distance: 52.3
click at [757, 211] on div "Program Roster Edit Program Registration Page Clone Program Delete Program" at bounding box center [752, 229] width 100 height 85
click at [744, 207] on div "Edit Program" at bounding box center [751, 211] width 77 height 8
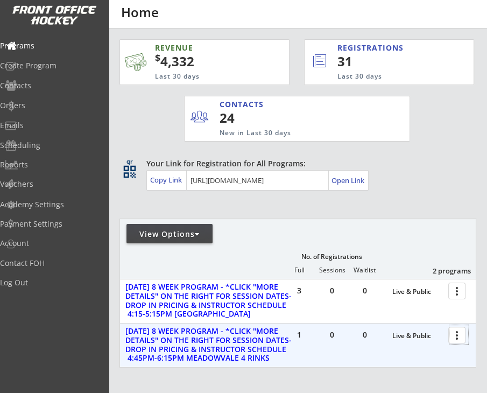
click at [455, 337] on div at bounding box center [459, 334] width 19 height 19
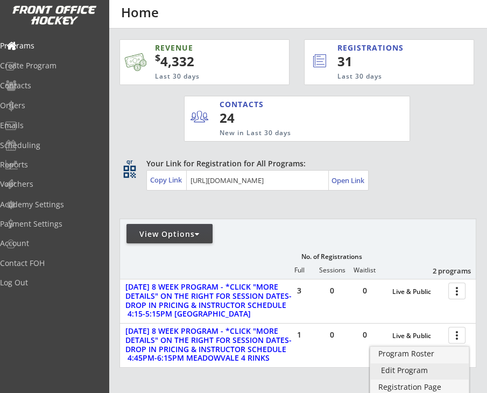
click at [417, 375] on link "Edit Program" at bounding box center [420, 372] width 99 height 16
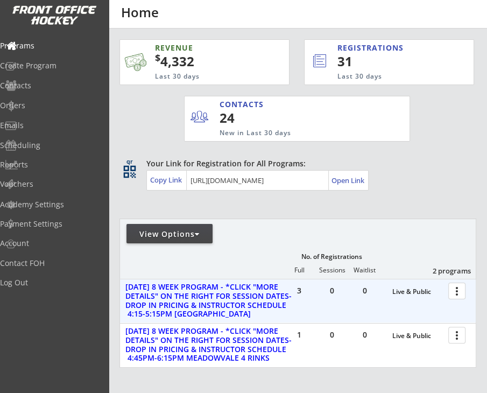
click at [459, 289] on div at bounding box center [459, 290] width 19 height 19
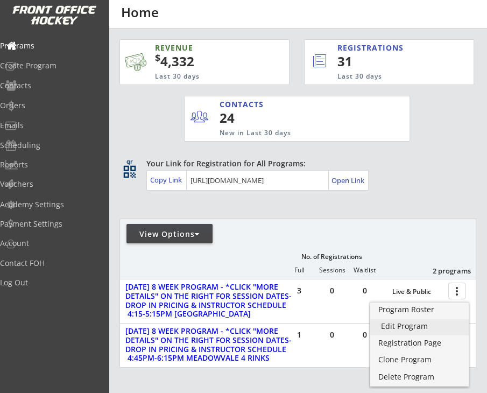
click at [416, 331] on link "Edit Program" at bounding box center [420, 327] width 99 height 16
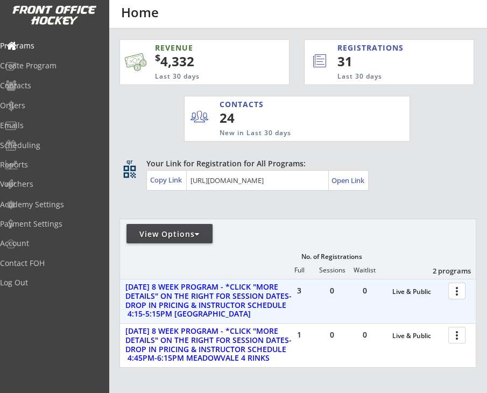
click at [457, 290] on div at bounding box center [459, 290] width 19 height 19
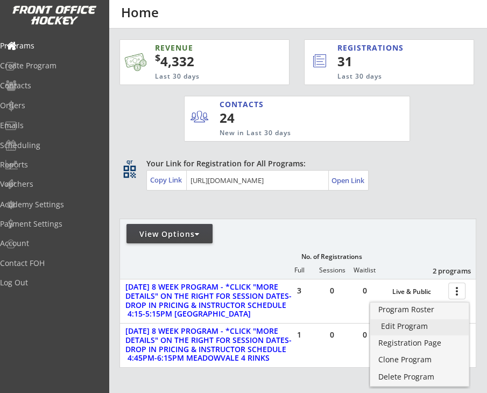
click at [412, 325] on div "Edit Program" at bounding box center [419, 327] width 77 height 8
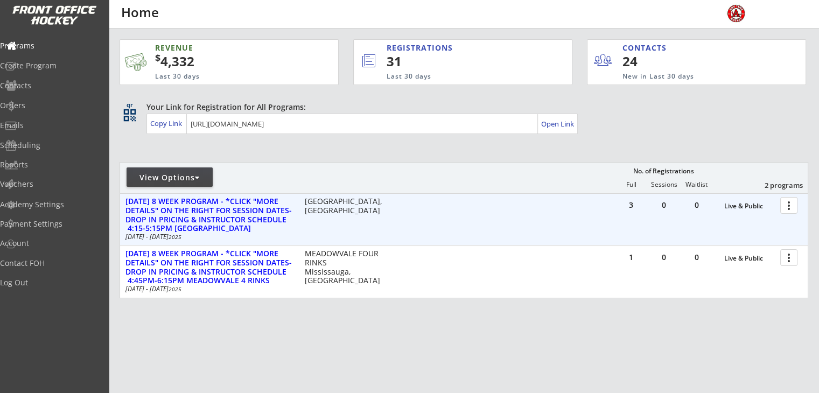
click at [487, 202] on div at bounding box center [790, 204] width 19 height 19
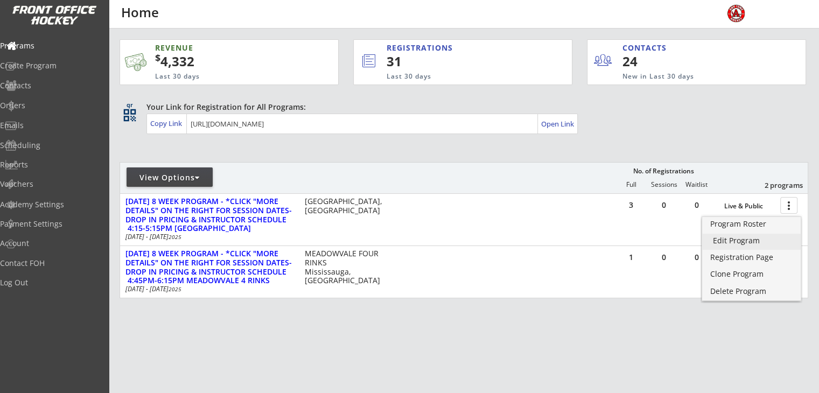
click at [487, 244] on div "Edit Program" at bounding box center [751, 241] width 77 height 8
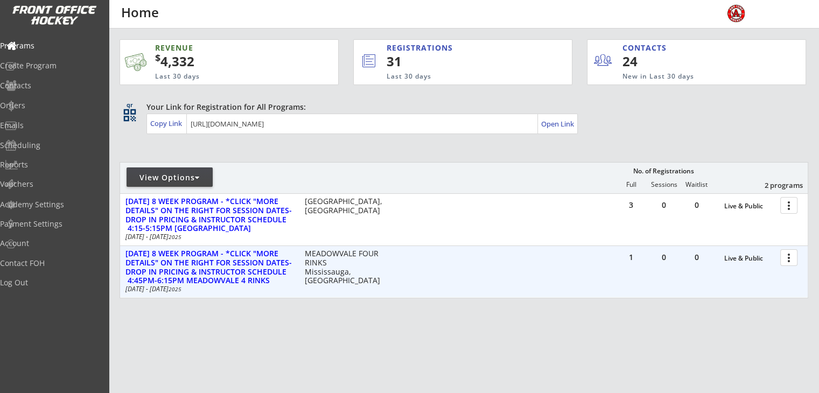
click at [791, 262] on div at bounding box center [790, 257] width 19 height 19
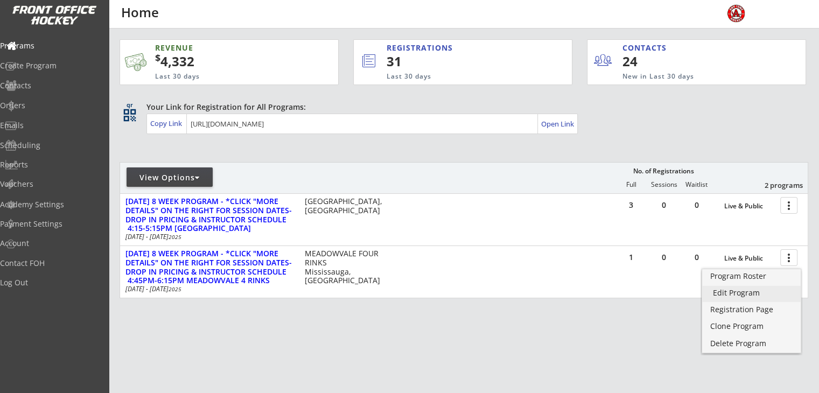
click at [743, 289] on div "Edit Program" at bounding box center [751, 293] width 77 height 8
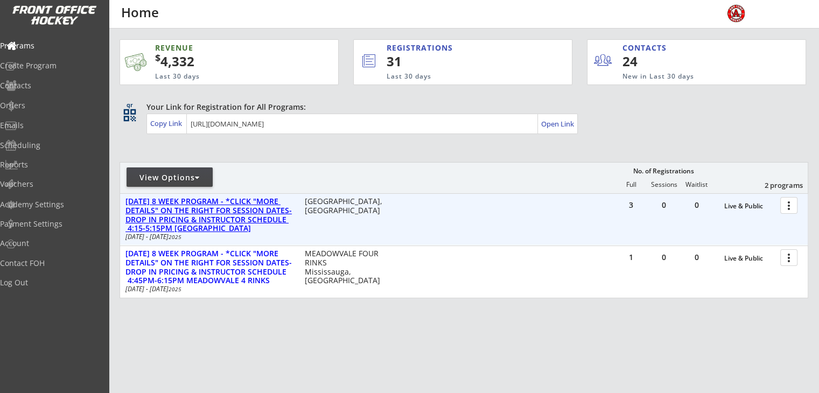
click at [170, 213] on div "[DATE] 8 WEEK PROGRAM - *CLICK "MORE DETAILS" ON THE RIGHT FOR SESSION DATES-DR…" at bounding box center [209, 215] width 168 height 36
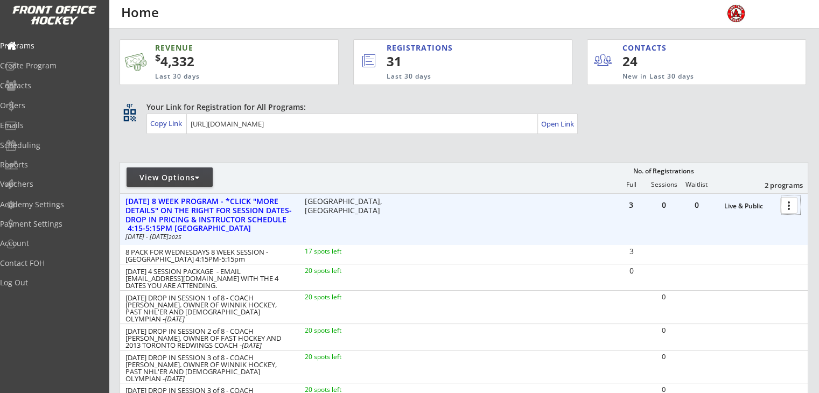
click at [792, 208] on div at bounding box center [790, 204] width 19 height 19
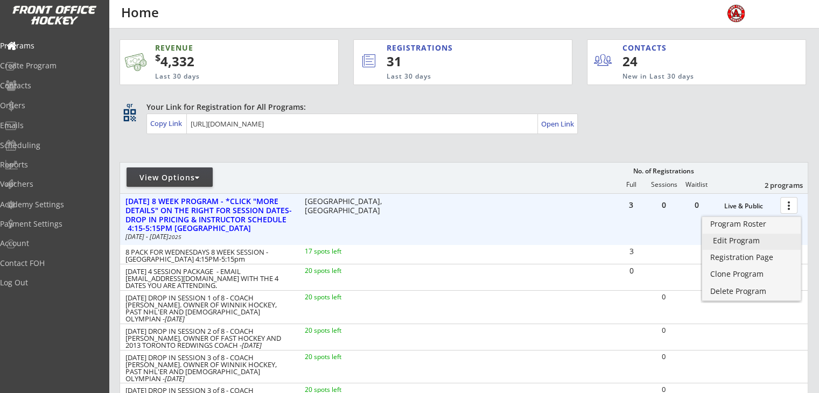
click at [750, 244] on div "Edit Program" at bounding box center [751, 241] width 77 height 8
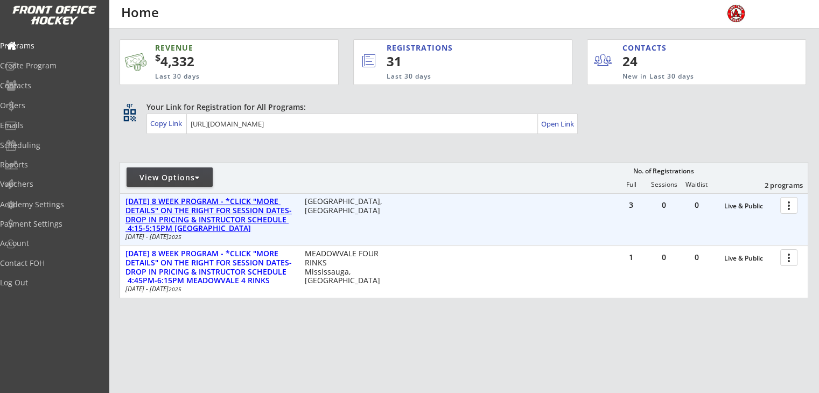
click at [179, 217] on div "[DATE] 8 WEEK PROGRAM - *CLICK "MORE DETAILS" ON THE RIGHT FOR SESSION DATES-DR…" at bounding box center [209, 215] width 168 height 36
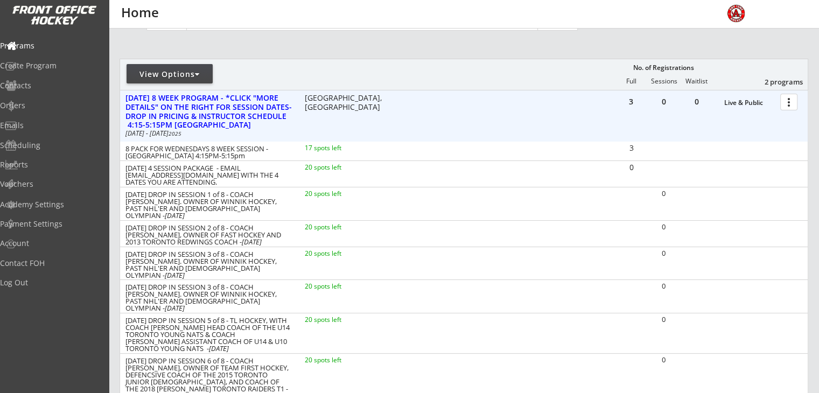
scroll to position [108, 0]
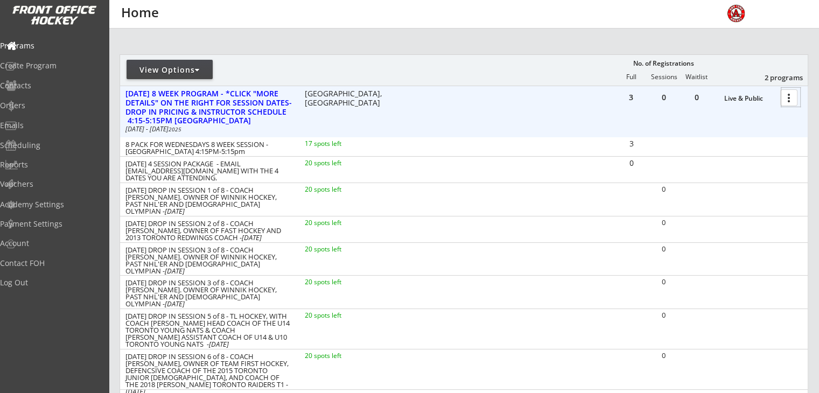
click at [786, 99] on div at bounding box center [790, 97] width 19 height 19
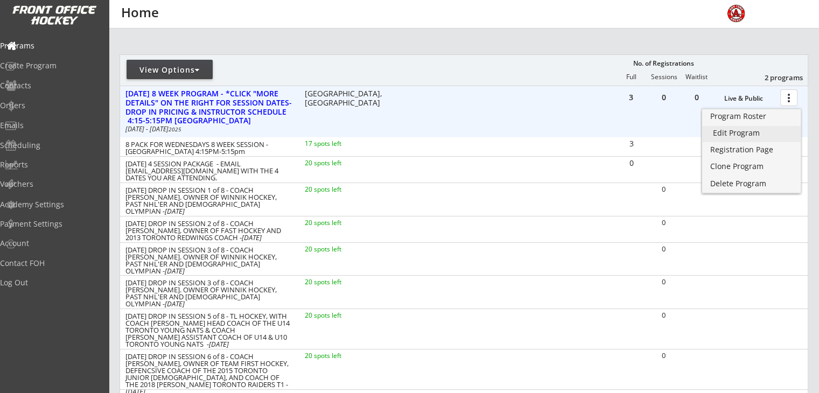
click at [723, 131] on div "Edit Program" at bounding box center [751, 133] width 77 height 8
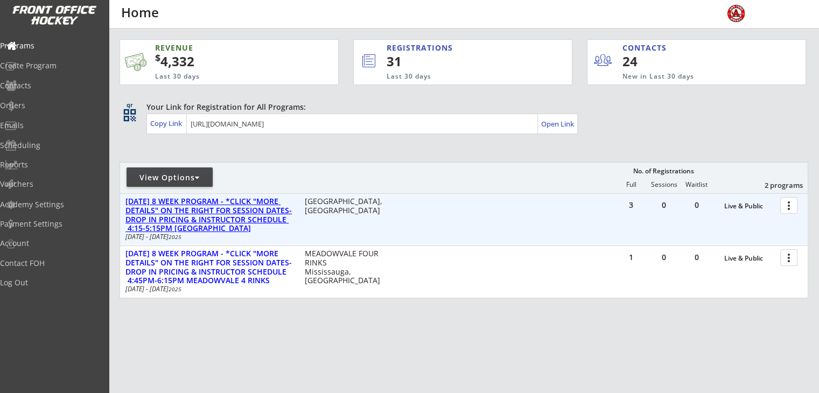
click at [207, 223] on div "[DATE] 8 WEEK PROGRAM - *CLICK "MORE DETAILS" ON THE RIGHT FOR SESSION DATES-DR…" at bounding box center [209, 215] width 168 height 36
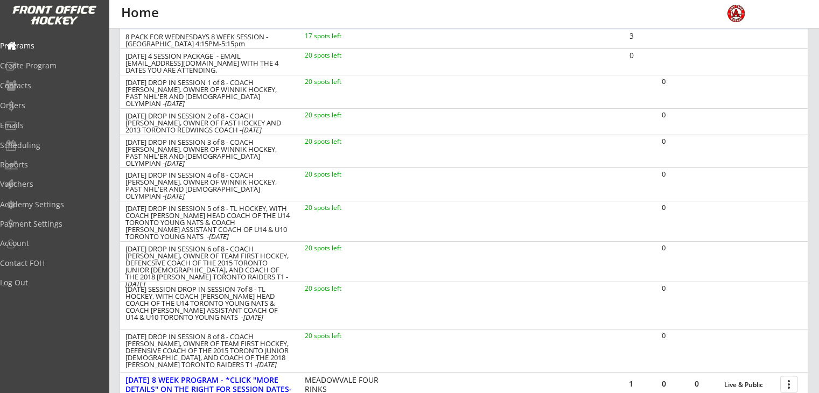
scroll to position [269, 0]
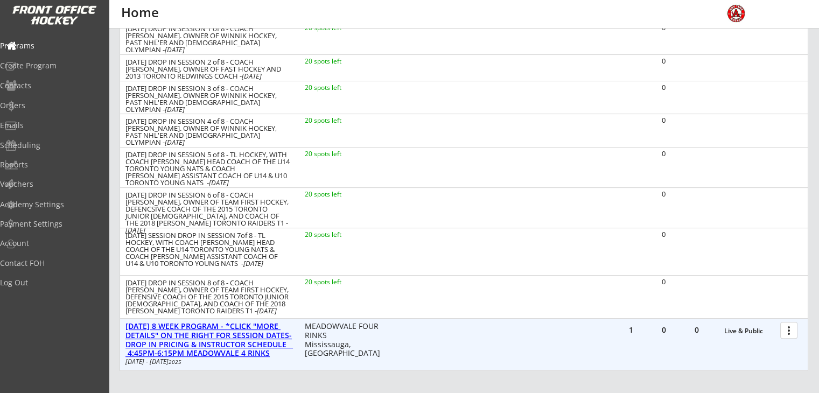
click at [231, 346] on div "[DATE] 8 WEEK PROGRAM - *CLICK "MORE DETAILS" ON THE RIGHT FOR SESSION DATES-DR…" at bounding box center [209, 340] width 168 height 36
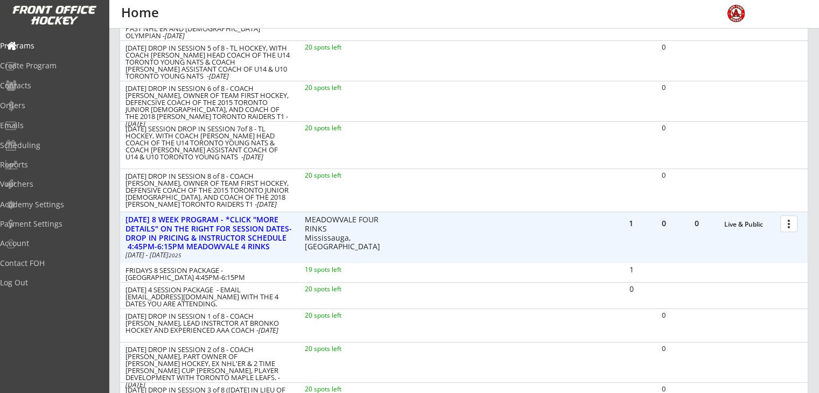
scroll to position [377, 0]
drag, startPoint x: 204, startPoint y: 276, endPoint x: 125, endPoint y: 269, distance: 79.0
click at [125, 269] on div "FRIDAYS 8 SESSION PACKAGE - MEADOWVALE ARENA 4:45PM-6:15PM" at bounding box center [207, 273] width 165 height 14
copy div "FRIDAYS 8 SESSION PACKAGE - MEADOWVALE ARENA 4:45PM-6:15PM"
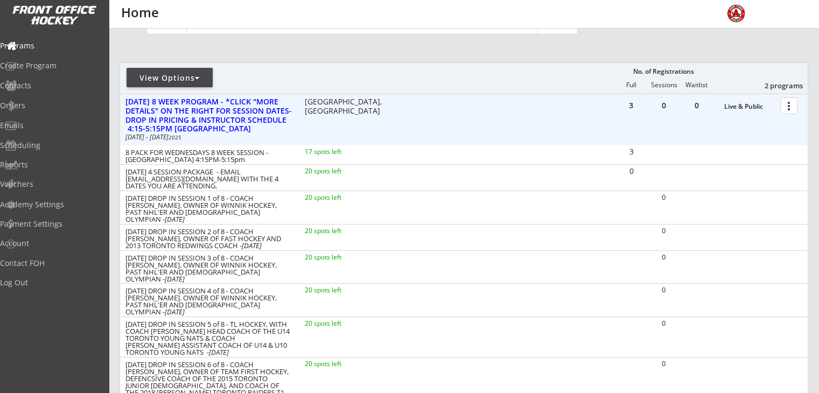
scroll to position [54, 0]
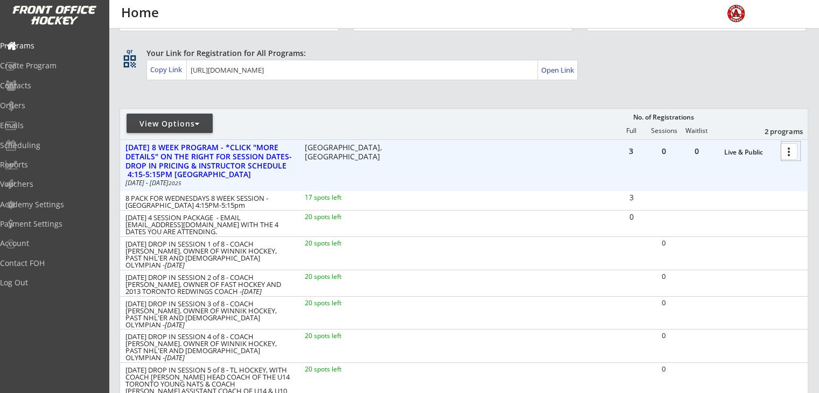
click at [788, 156] on div at bounding box center [790, 151] width 19 height 19
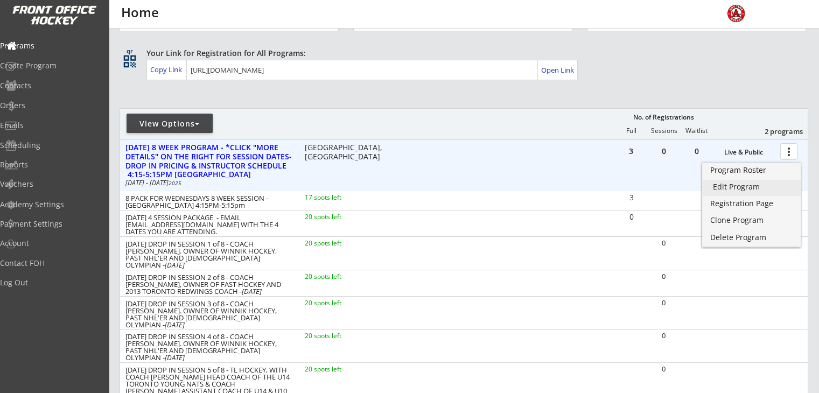
click at [728, 189] on div "Edit Program" at bounding box center [751, 187] width 77 height 8
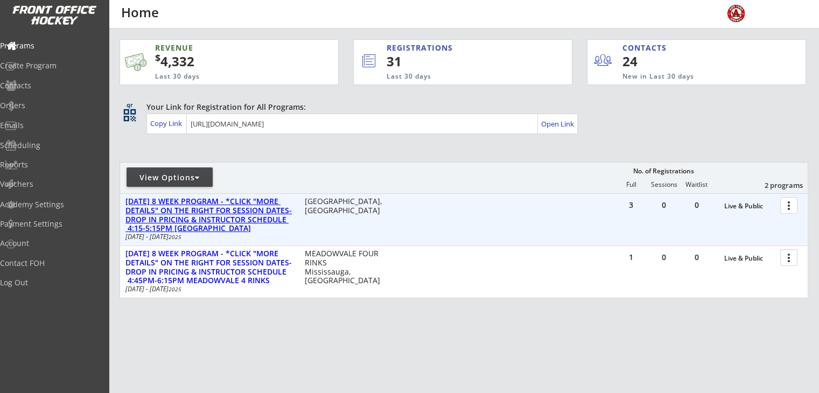
click at [199, 215] on div "[DATE] 8 WEEK PROGRAM - *CLICK "MORE DETAILS" ON THE RIGHT FOR SESSION DATES-DR…" at bounding box center [209, 215] width 168 height 36
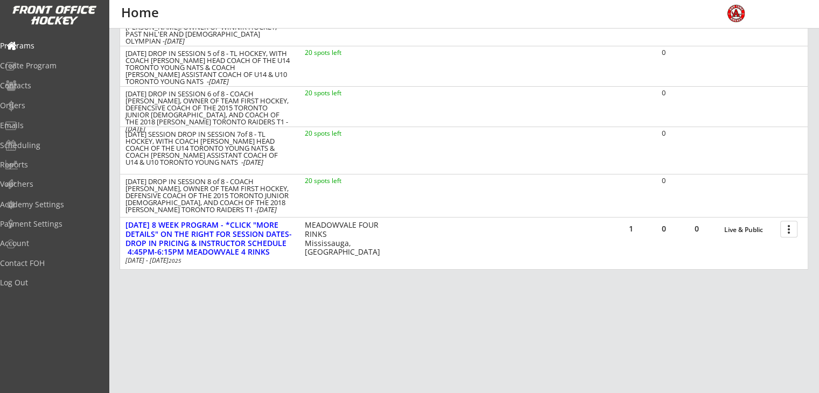
scroll to position [371, 0]
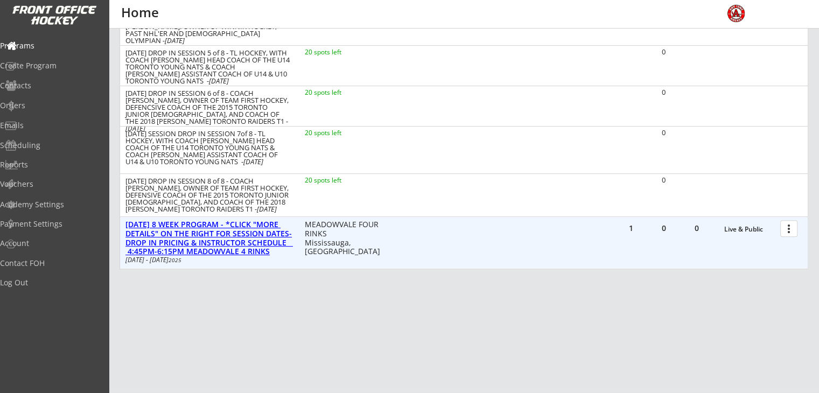
click at [185, 230] on div "[DATE] 8 WEEK PROGRAM - *CLICK "MORE DETAILS" ON THE RIGHT FOR SESSION DATES-DR…" at bounding box center [209, 238] width 168 height 36
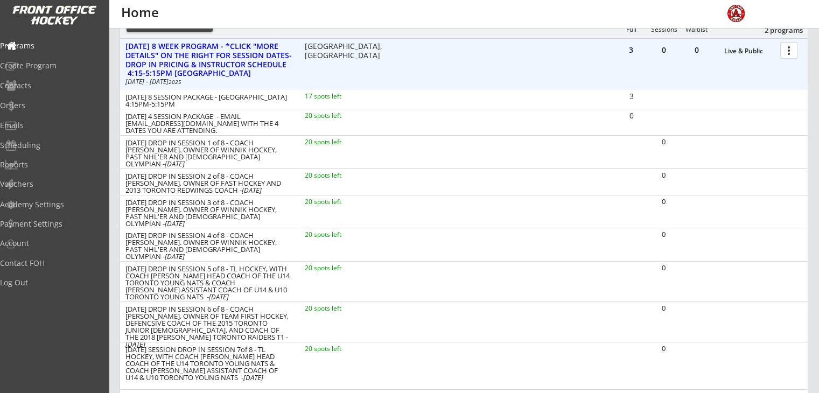
scroll to position [90, 0]
